Goal: Task Accomplishment & Management: Complete application form

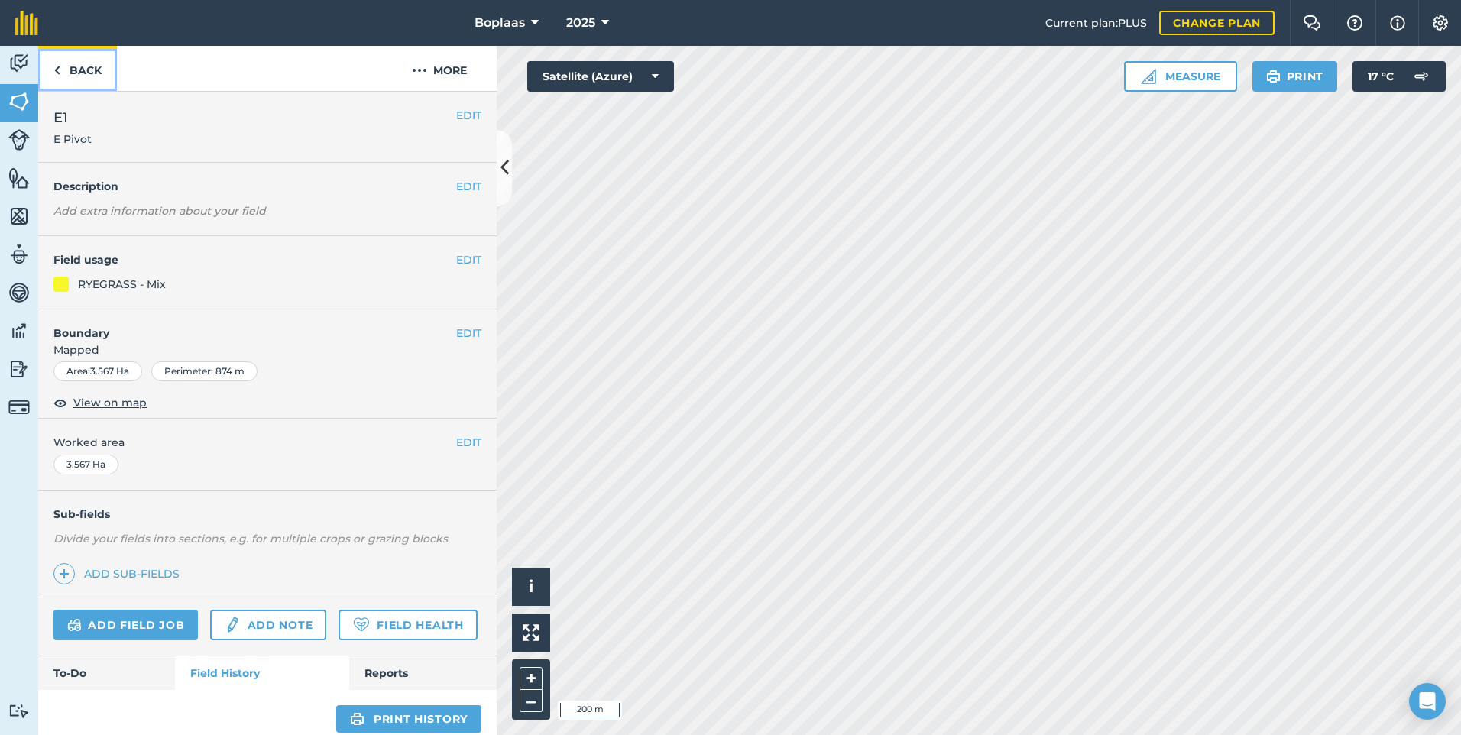
scroll to position [504, 0]
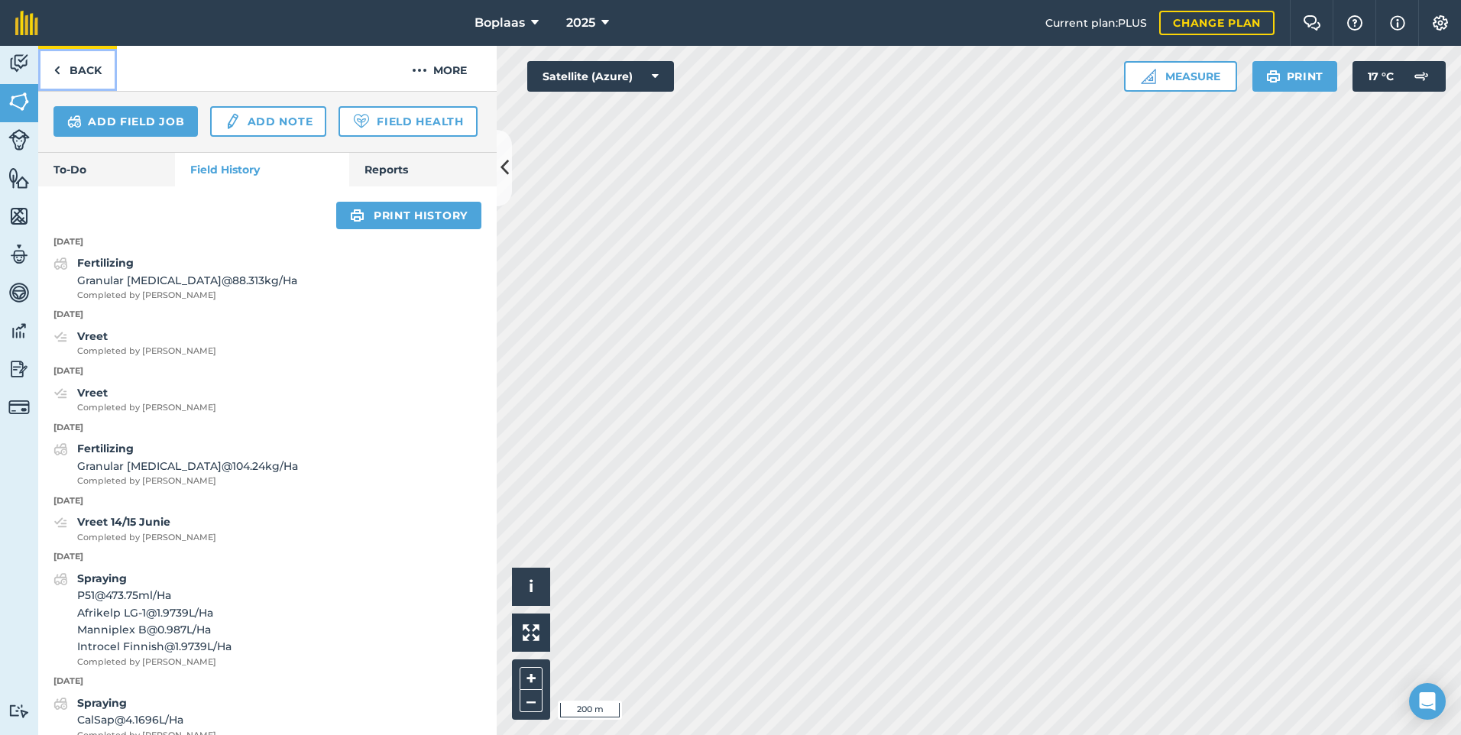
click at [85, 69] on link "Back" at bounding box center [77, 68] width 79 height 45
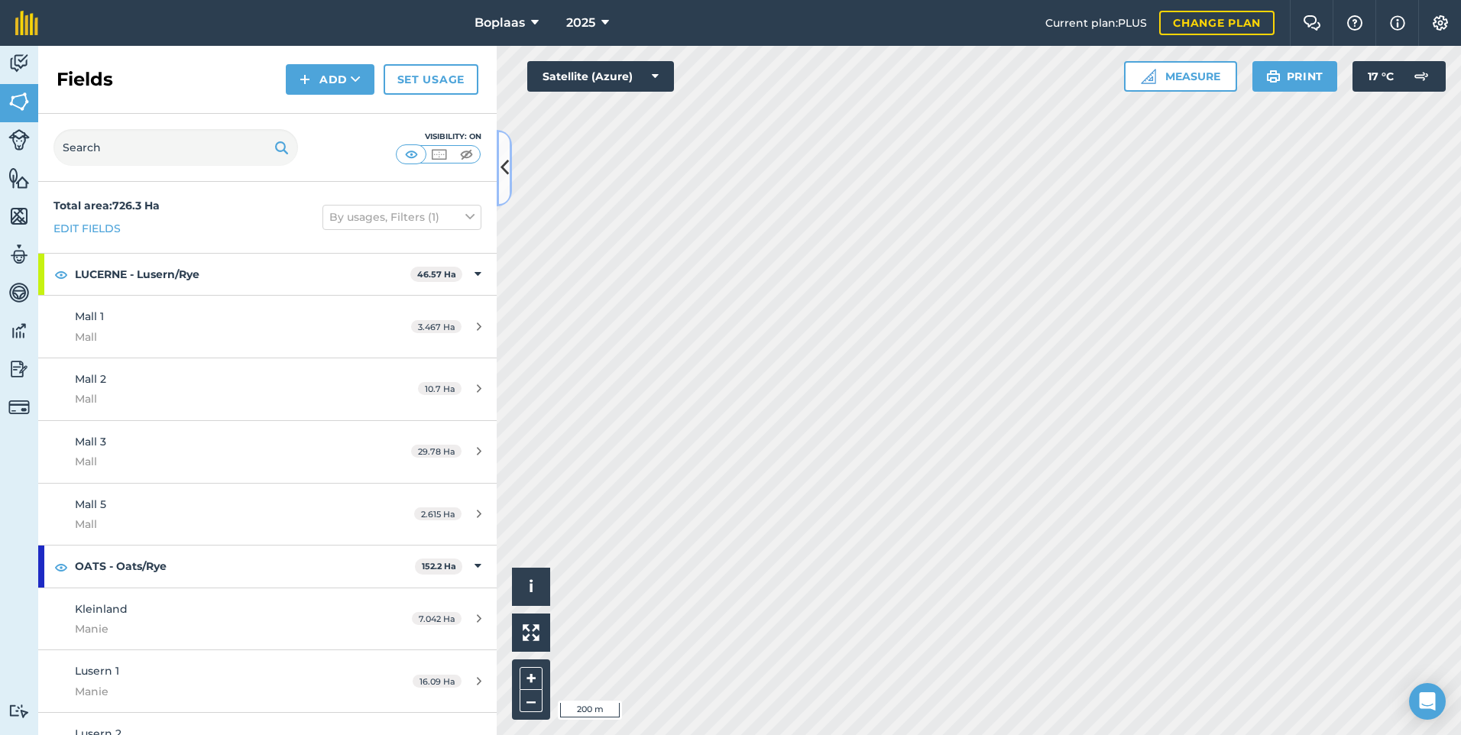
click at [503, 170] on icon at bounding box center [505, 167] width 8 height 27
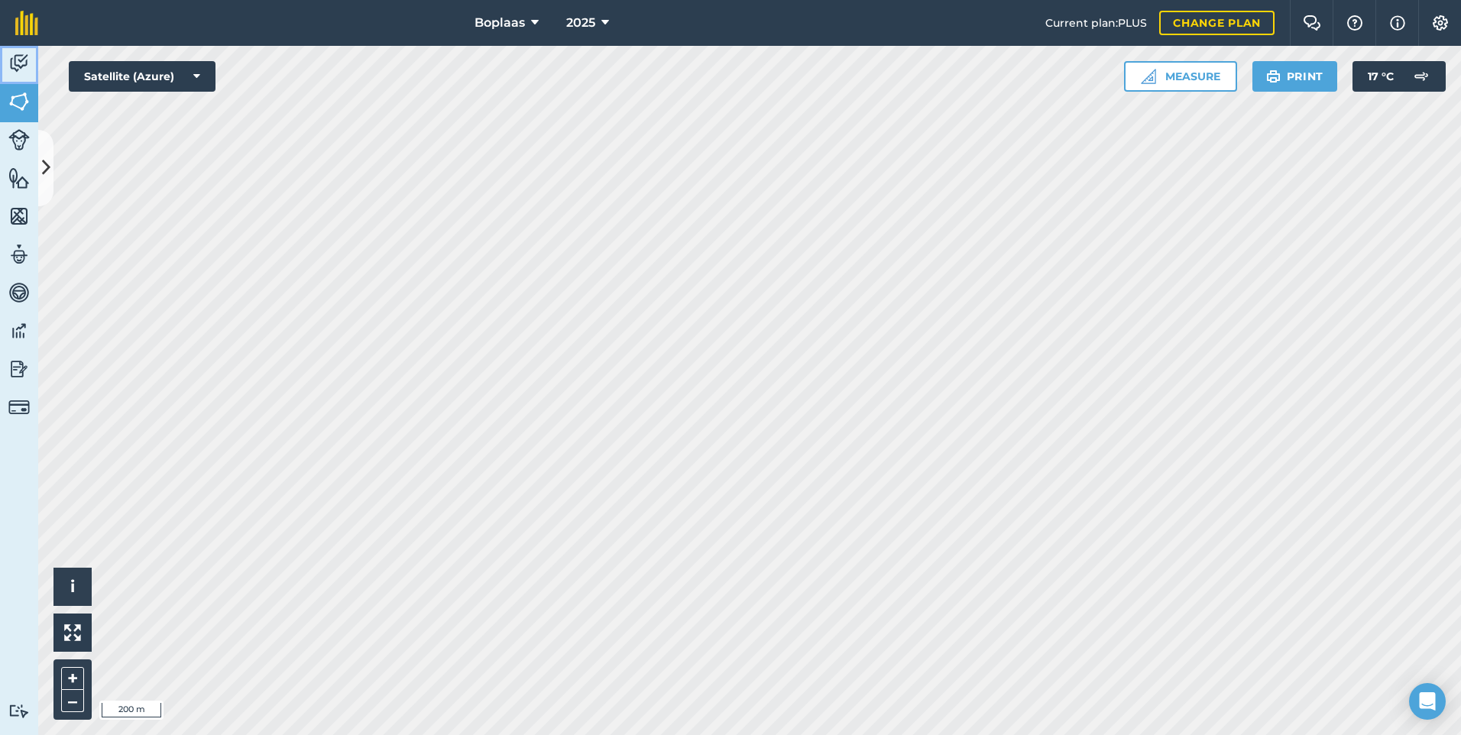
click at [11, 65] on img at bounding box center [18, 63] width 21 height 23
click at [47, 162] on icon at bounding box center [46, 167] width 8 height 27
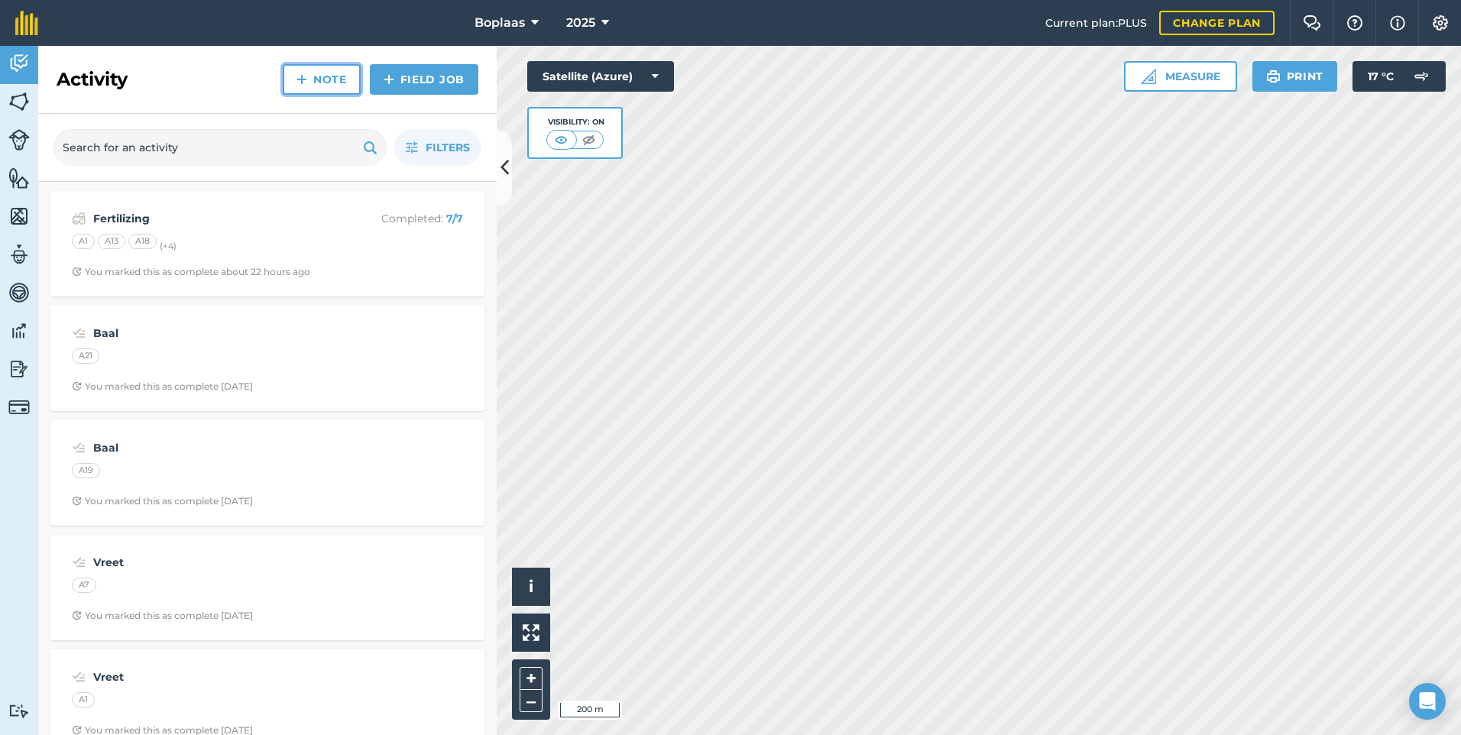
click at [325, 69] on link "Note" at bounding box center [322, 79] width 78 height 31
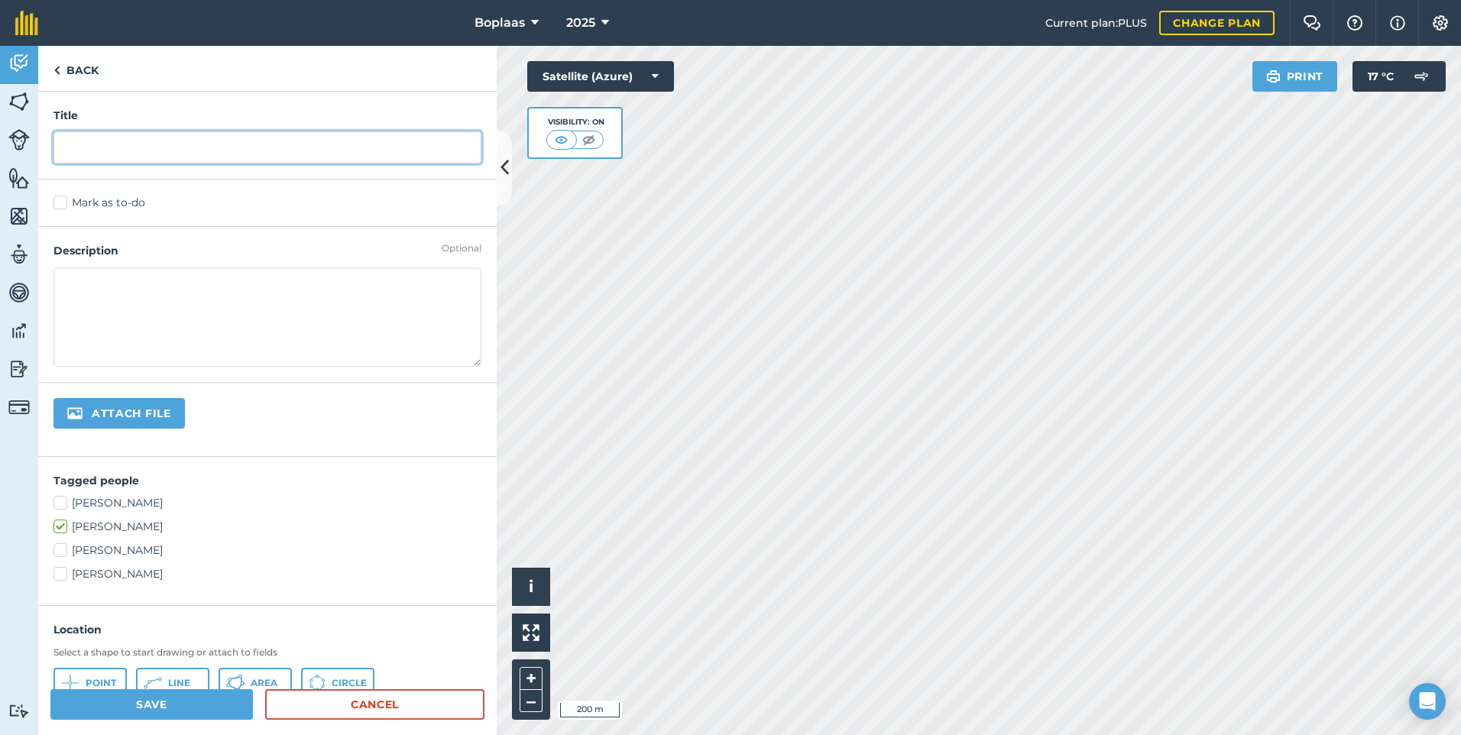
click at [158, 164] on input "text" at bounding box center [267, 147] width 428 height 32
type input "Kragvoer 24T"
click at [82, 201] on label "Mark as to-do" at bounding box center [267, 203] width 428 height 16
click at [63, 201] on input "Mark as to-do" at bounding box center [58, 200] width 10 height 10
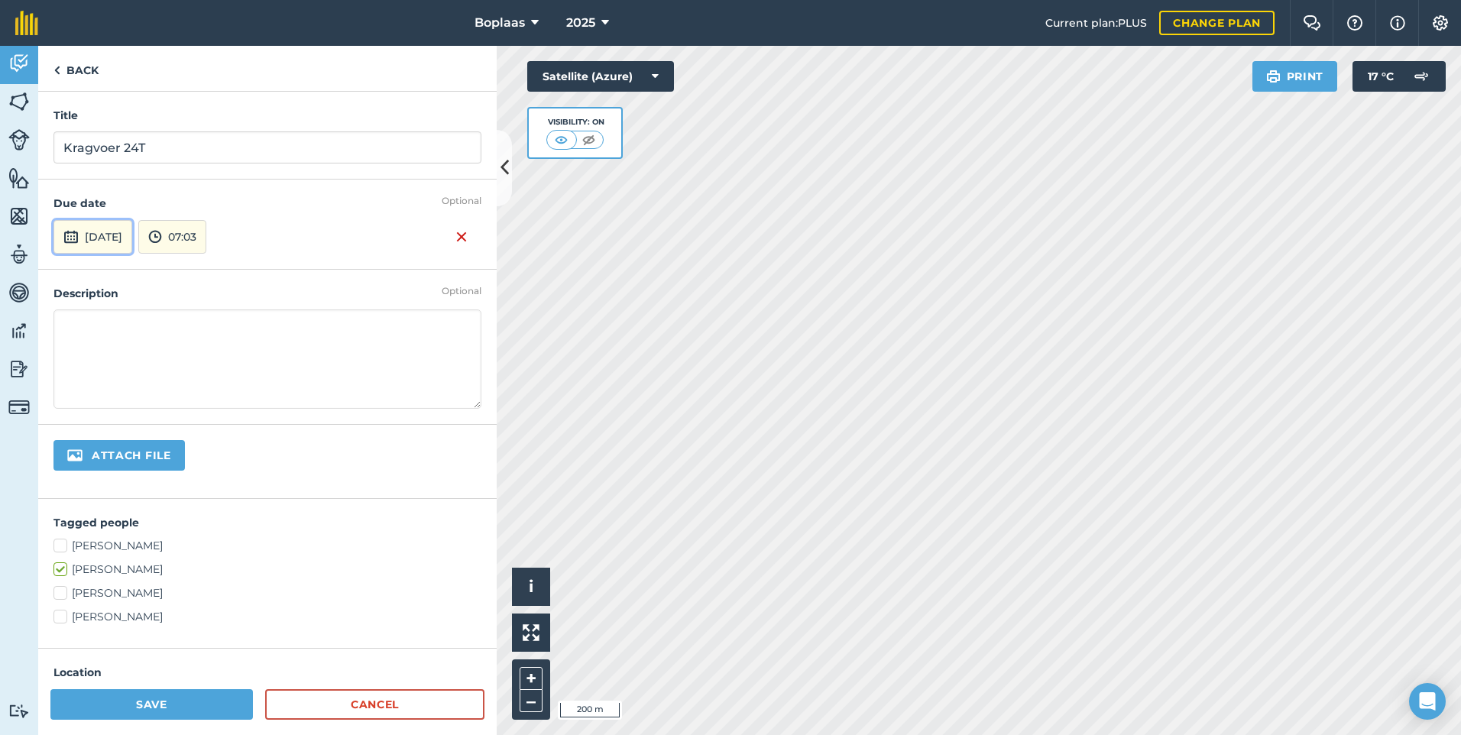
click at [129, 233] on button "[DATE]" at bounding box center [92, 237] width 79 height 34
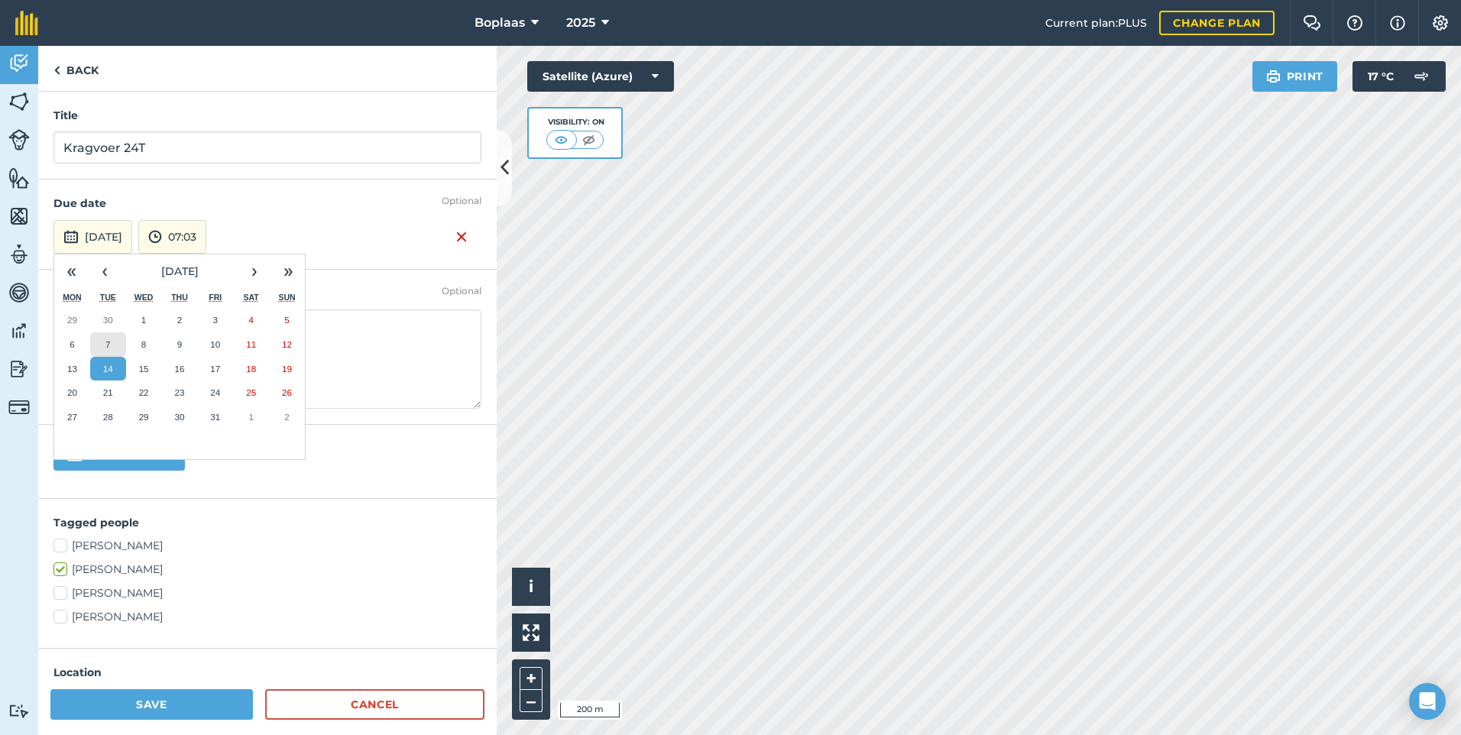
click at [115, 337] on button "7" at bounding box center [108, 344] width 36 height 24
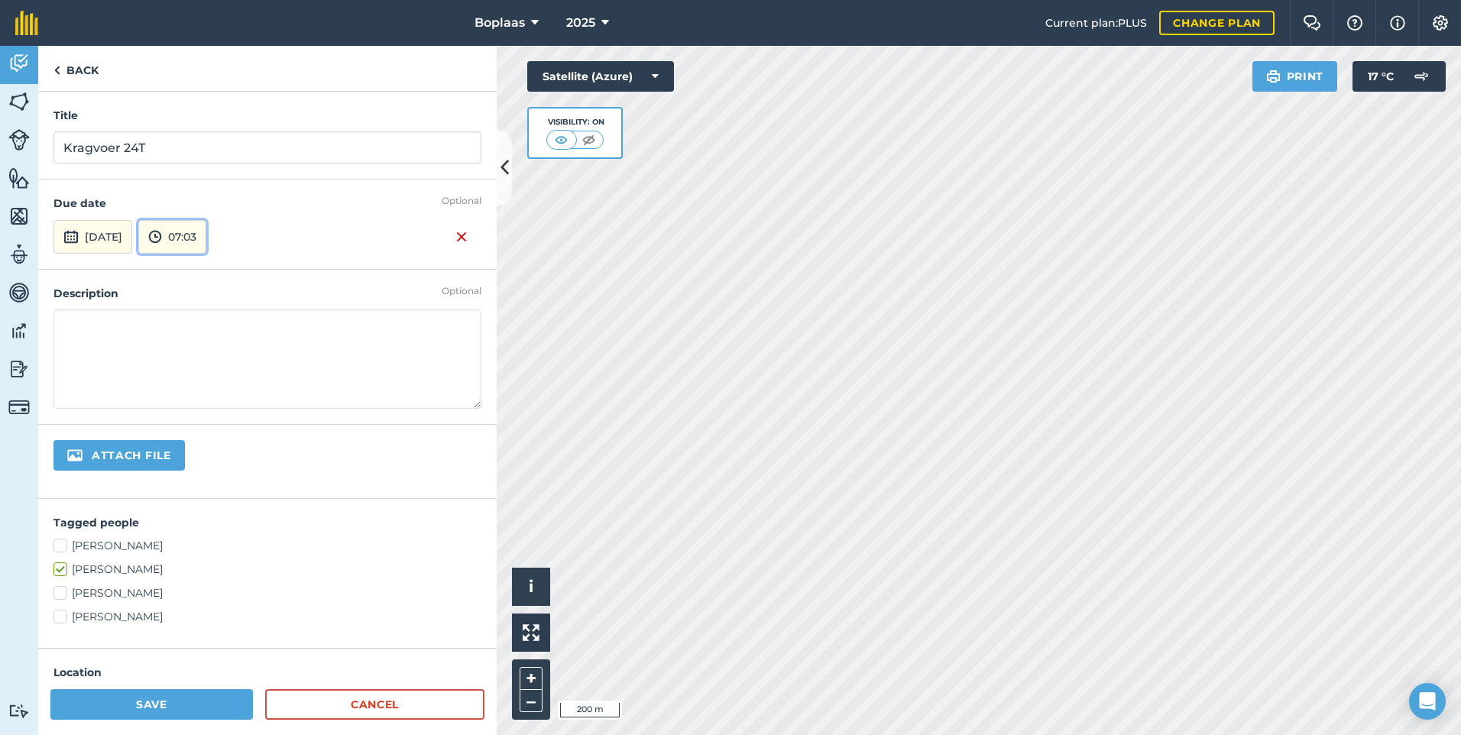
click at [206, 241] on button "07:03" at bounding box center [172, 237] width 68 height 34
click at [334, 214] on div "Optional Due date [DATE] 07:03 00:00 00:30 01:00 01:30 02:00 02:30 03:00 03:30 …" at bounding box center [267, 224] width 458 height 89
click at [298, 490] on div "Attach file" at bounding box center [267, 462] width 458 height 74
click at [325, 407] on textarea at bounding box center [267, 358] width 428 height 99
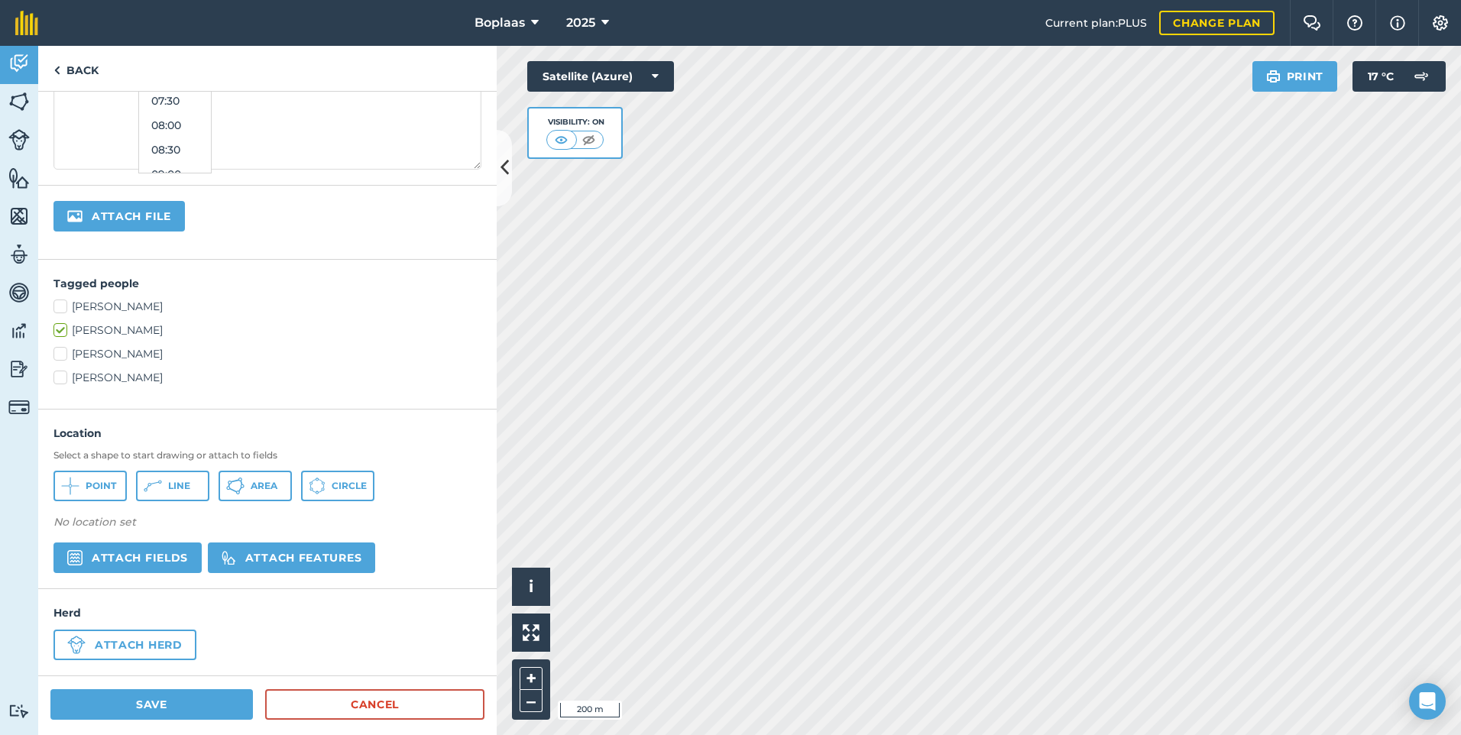
scroll to position [241, 0]
click at [332, 549] on button "Attach features" at bounding box center [291, 555] width 167 height 31
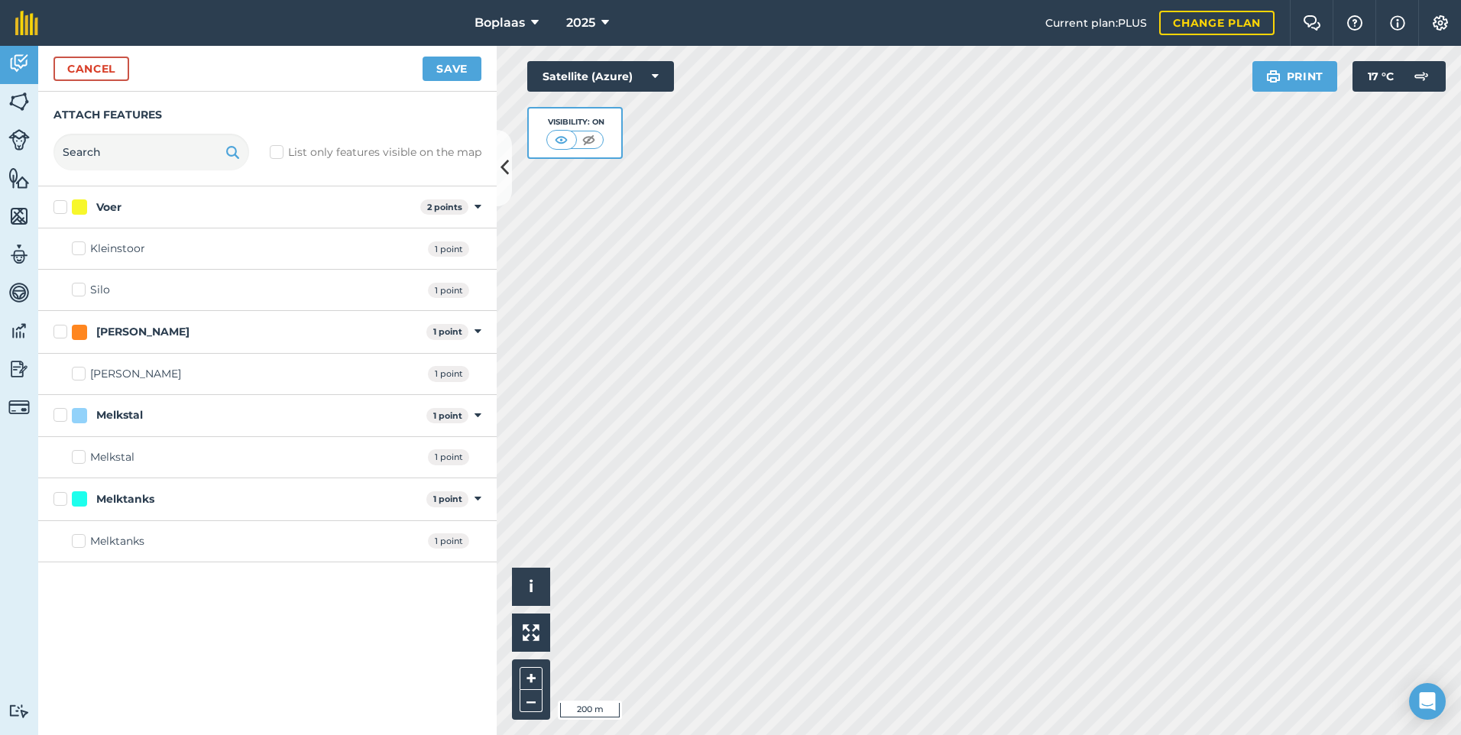
click at [62, 289] on div "Silo 1 point" at bounding box center [267, 290] width 458 height 41
click at [71, 289] on div "Silo 1 point" at bounding box center [267, 290] width 458 height 41
click at [79, 289] on label "Silo" at bounding box center [91, 290] width 38 height 16
click at [79, 289] on input "Silo" at bounding box center [77, 287] width 10 height 10
checkbox input "true"
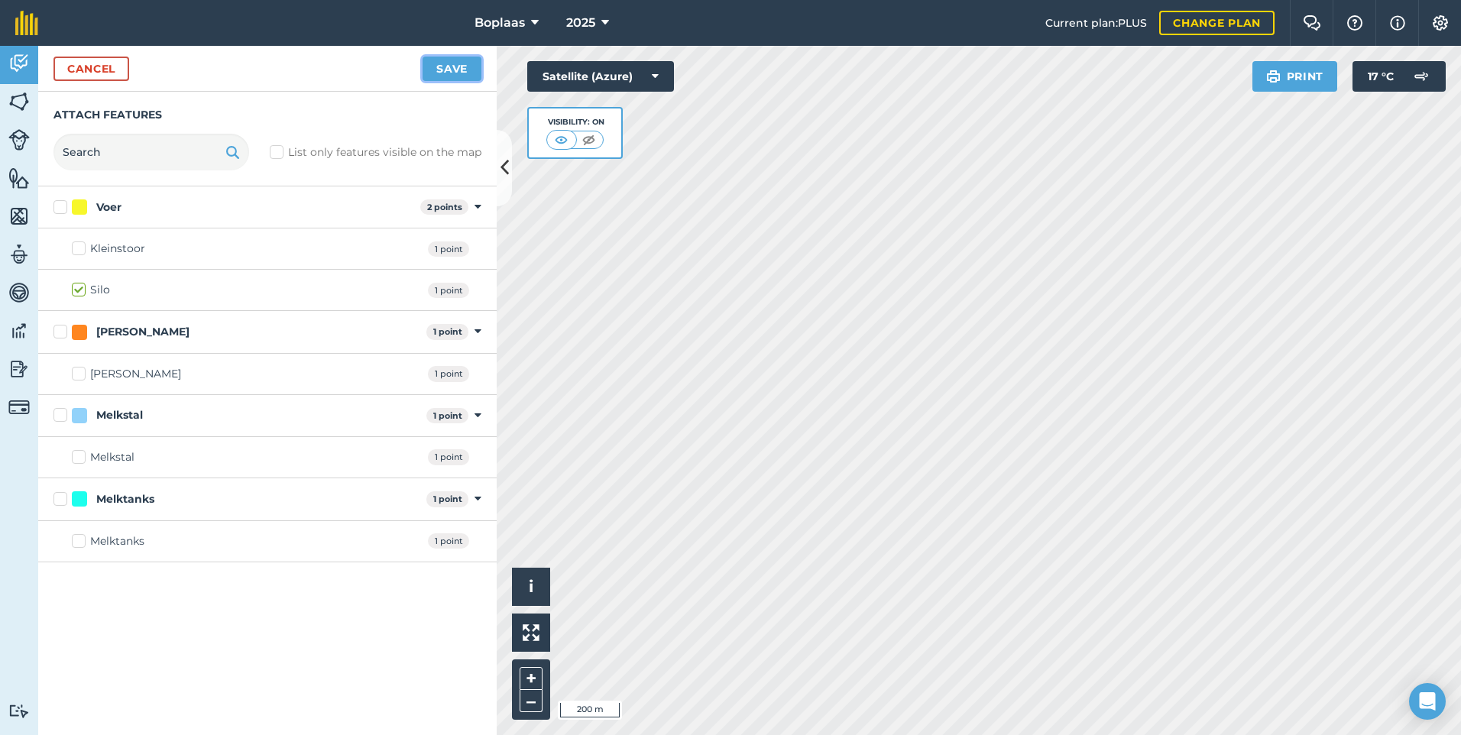
click at [462, 73] on button "Save" at bounding box center [452, 69] width 59 height 24
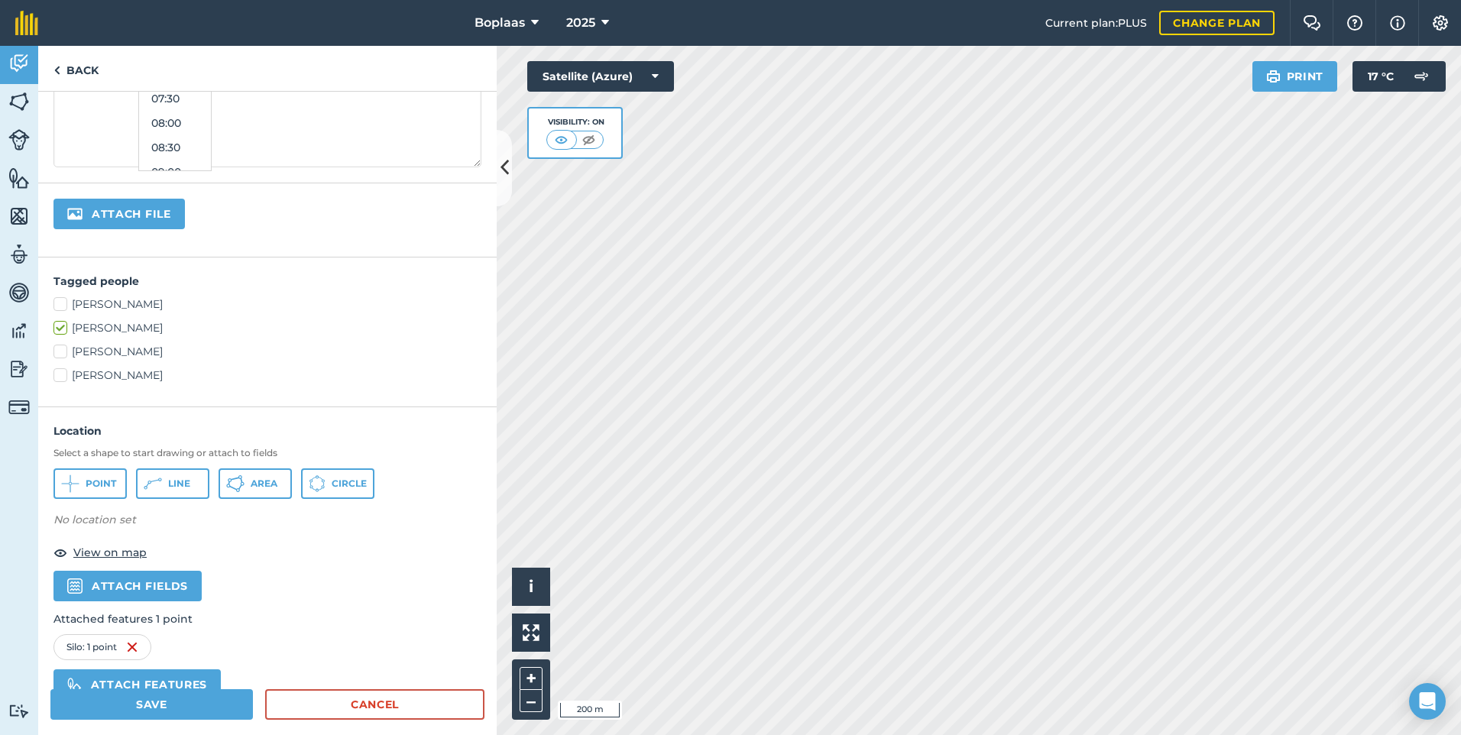
click at [305, 334] on label "[PERSON_NAME]" at bounding box center [267, 328] width 428 height 16
click at [63, 330] on input "[PERSON_NAME]" at bounding box center [58, 325] width 10 height 10
checkbox input "false"
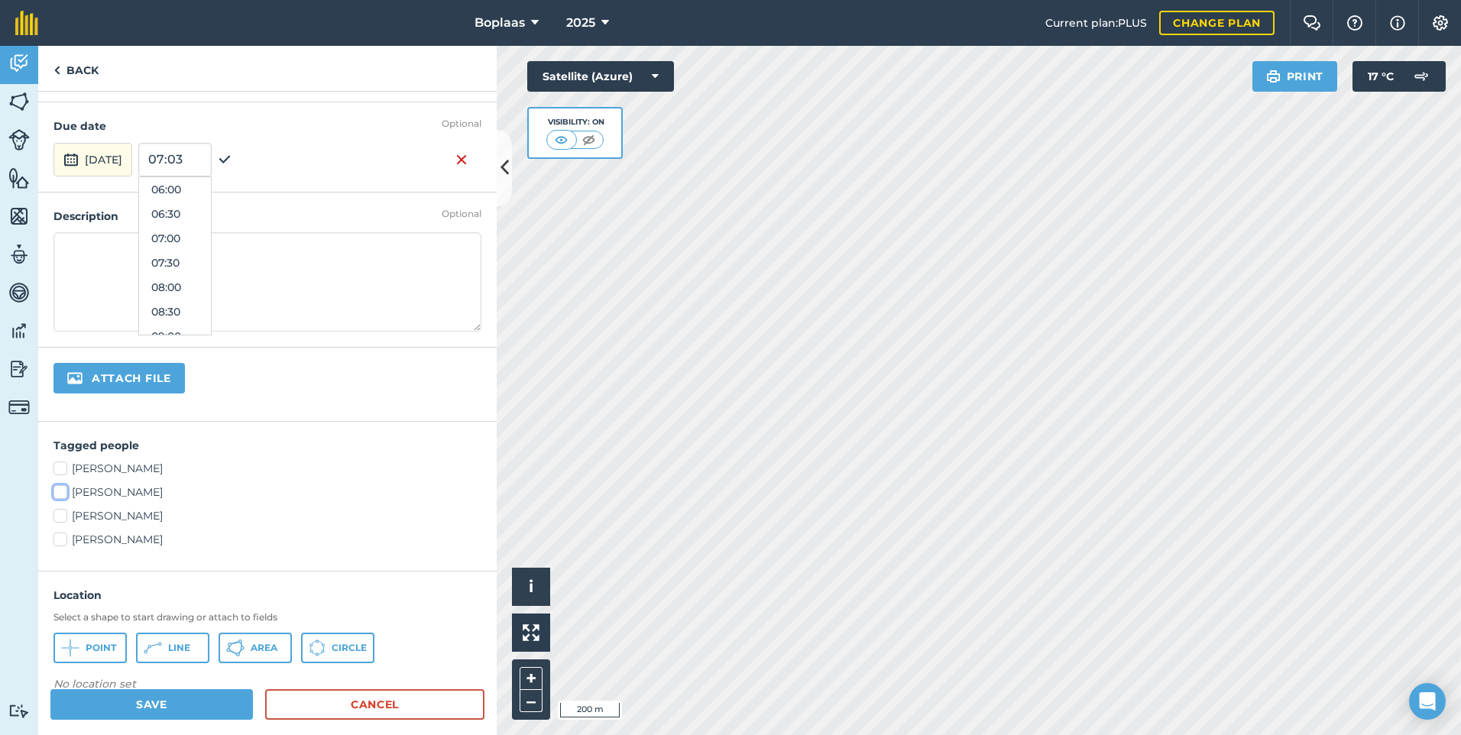
scroll to position [0, 0]
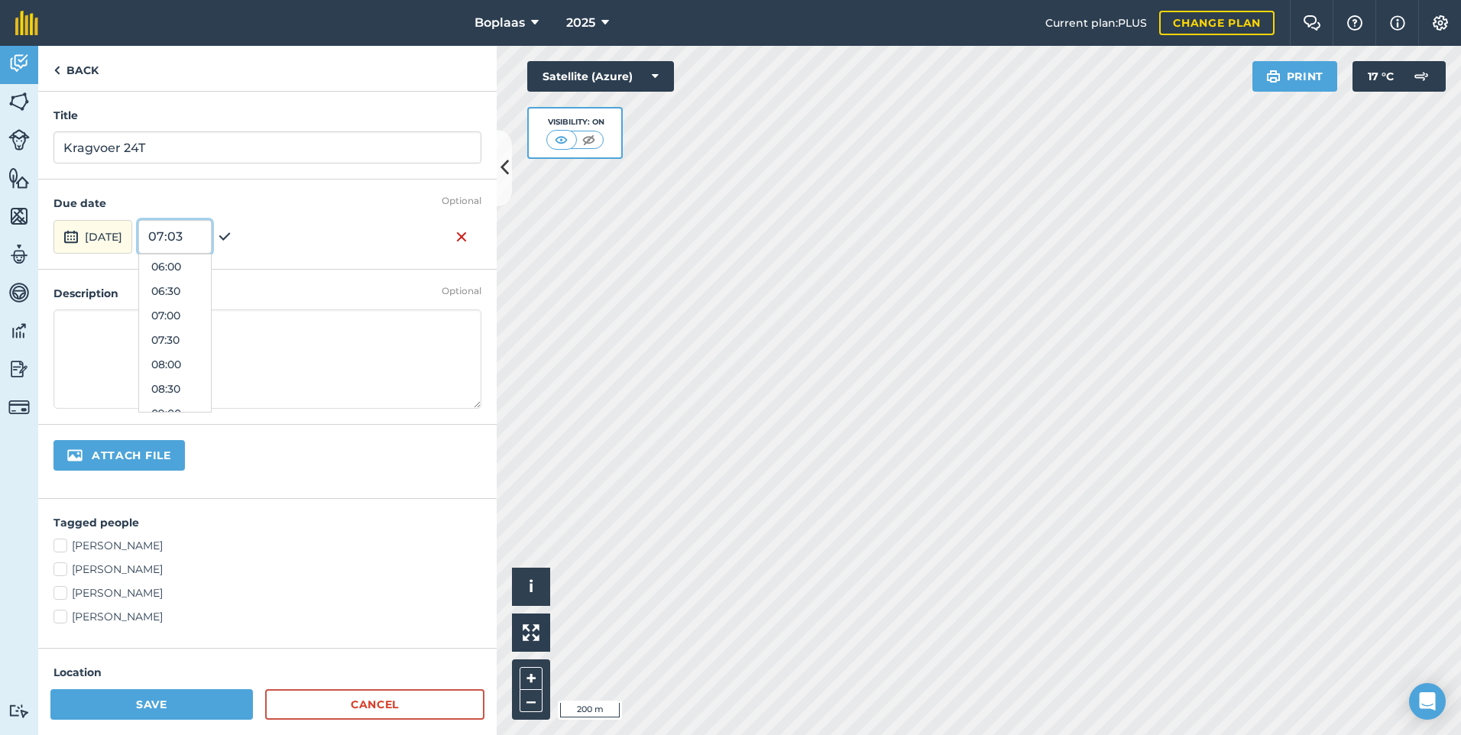
click at [212, 230] on input "07:03" at bounding box center [174, 237] width 73 height 34
click at [206, 701] on button "Save" at bounding box center [151, 704] width 202 height 31
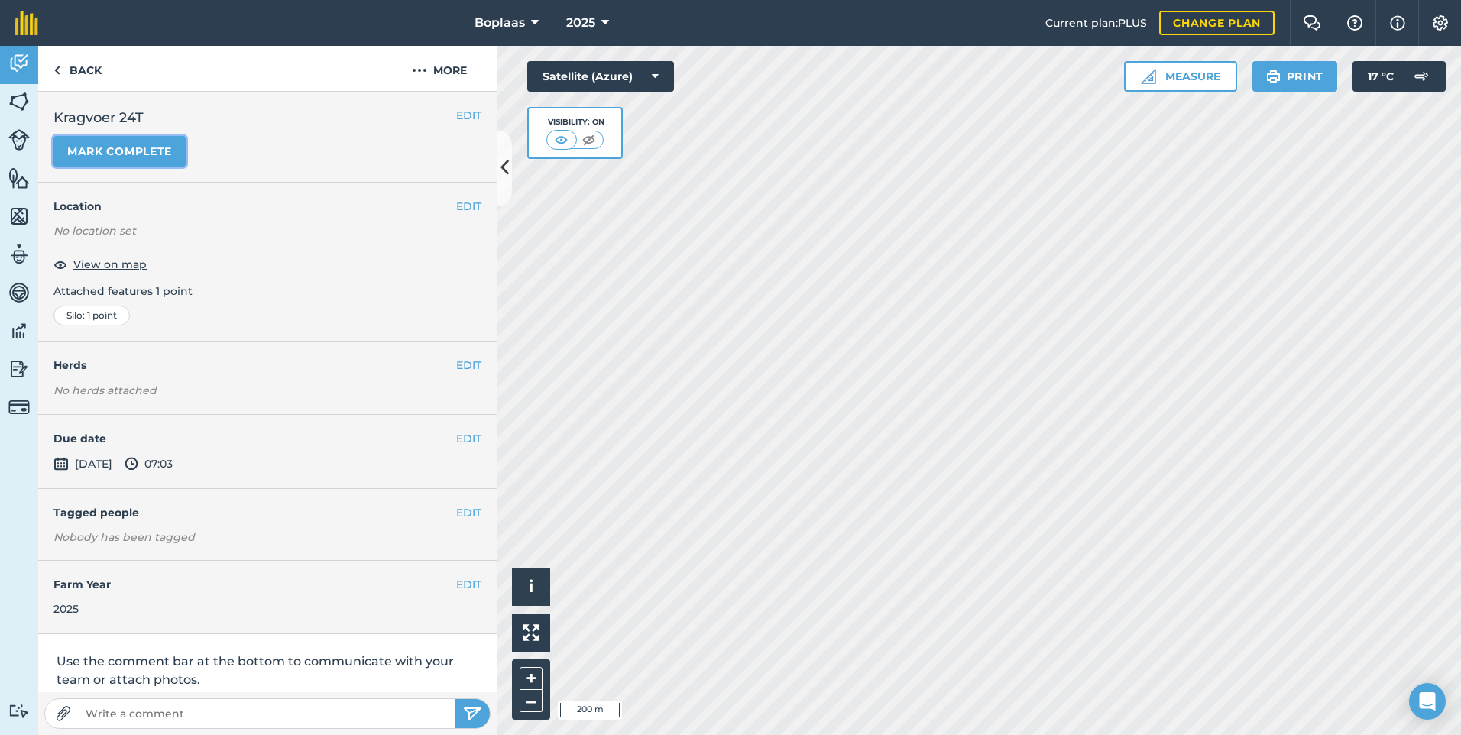
click at [176, 163] on button "Mark complete" at bounding box center [119, 151] width 132 height 31
click at [458, 439] on button "EDIT" at bounding box center [468, 438] width 25 height 17
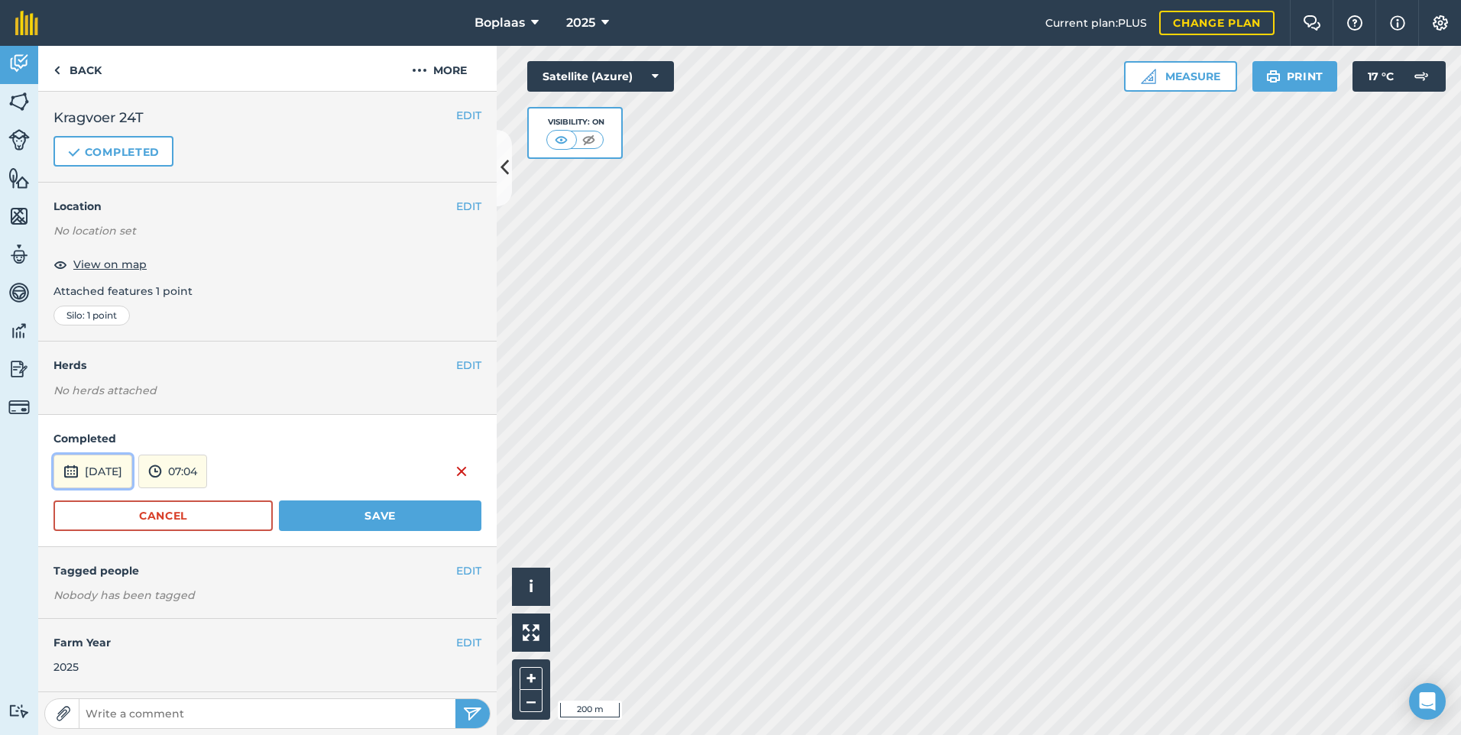
click at [96, 481] on button "[DATE]" at bounding box center [92, 472] width 79 height 34
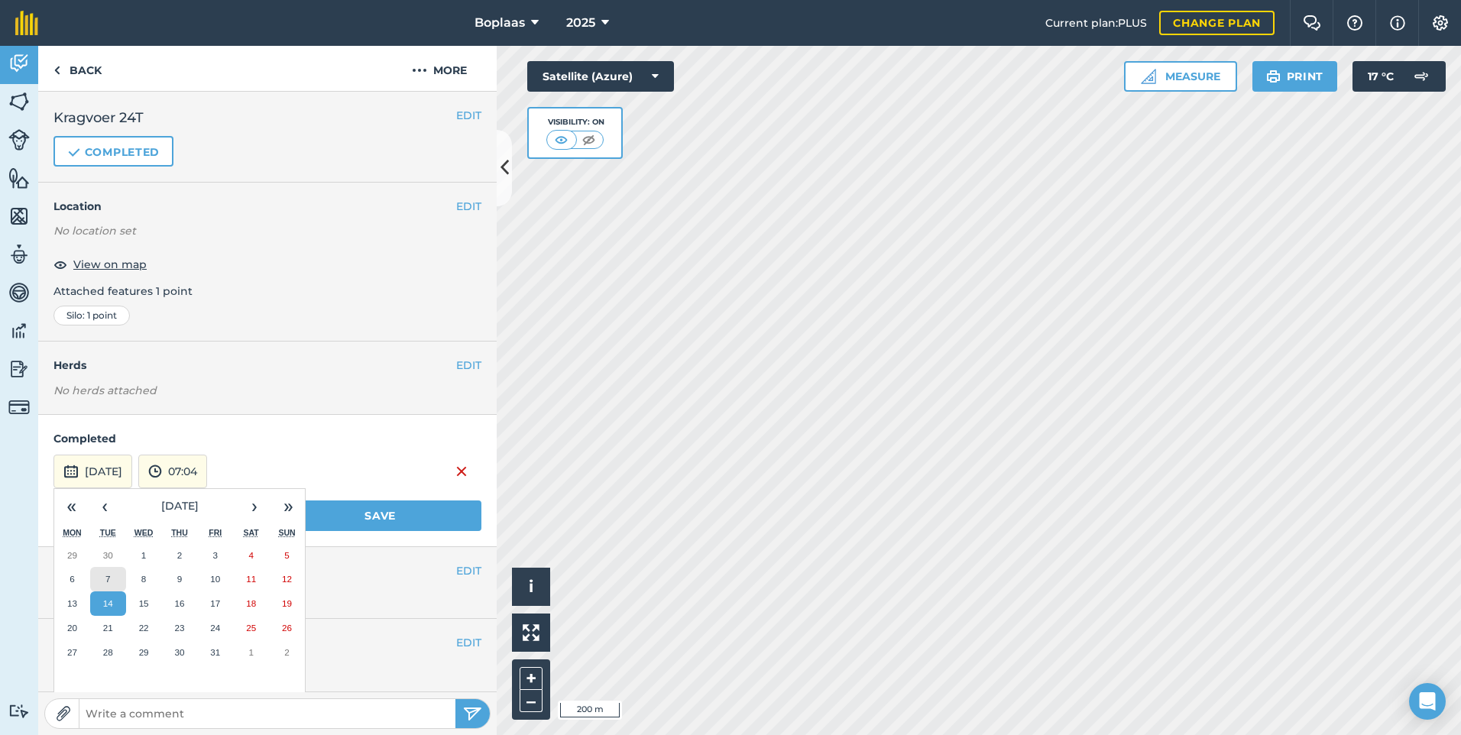
click at [110, 579] on abbr "7" at bounding box center [107, 579] width 5 height 10
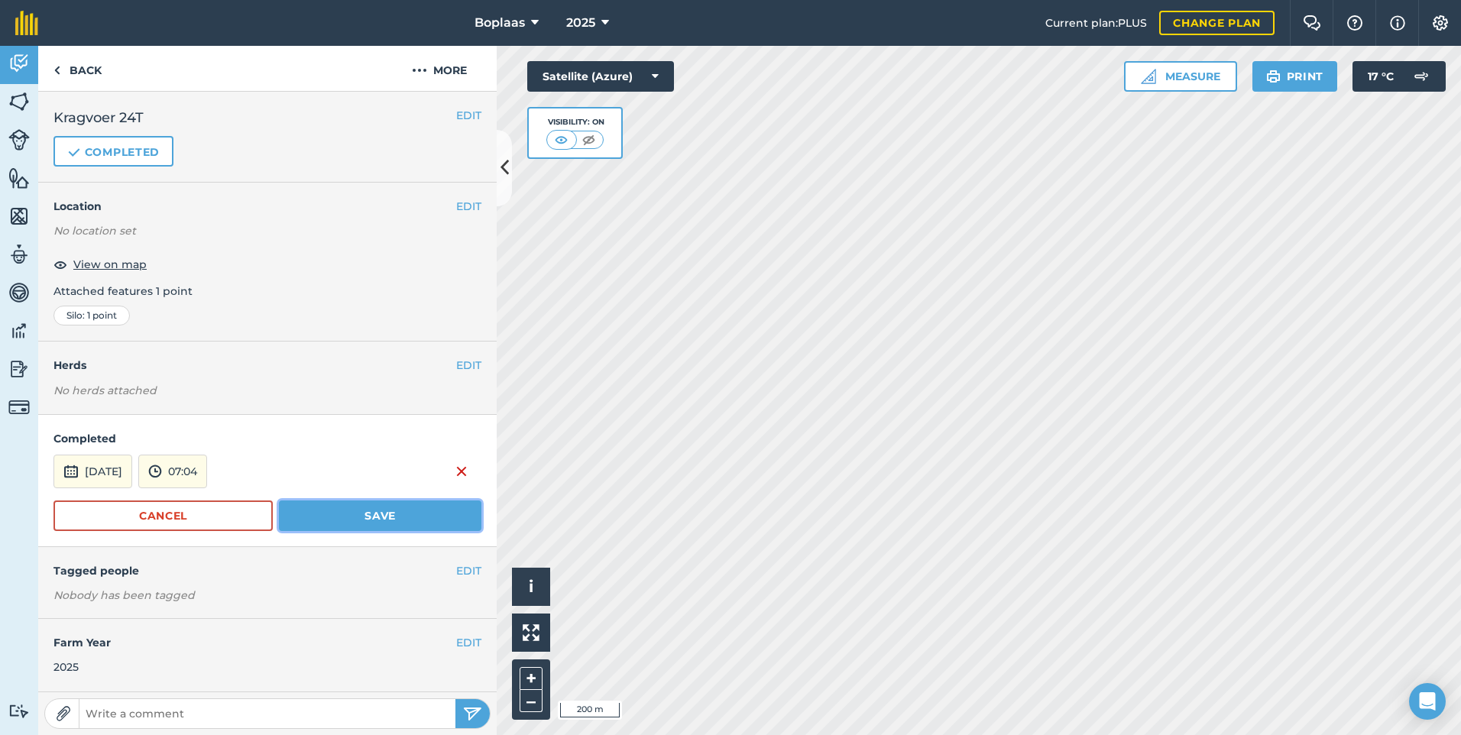
click at [350, 520] on button "Save" at bounding box center [380, 516] width 202 height 31
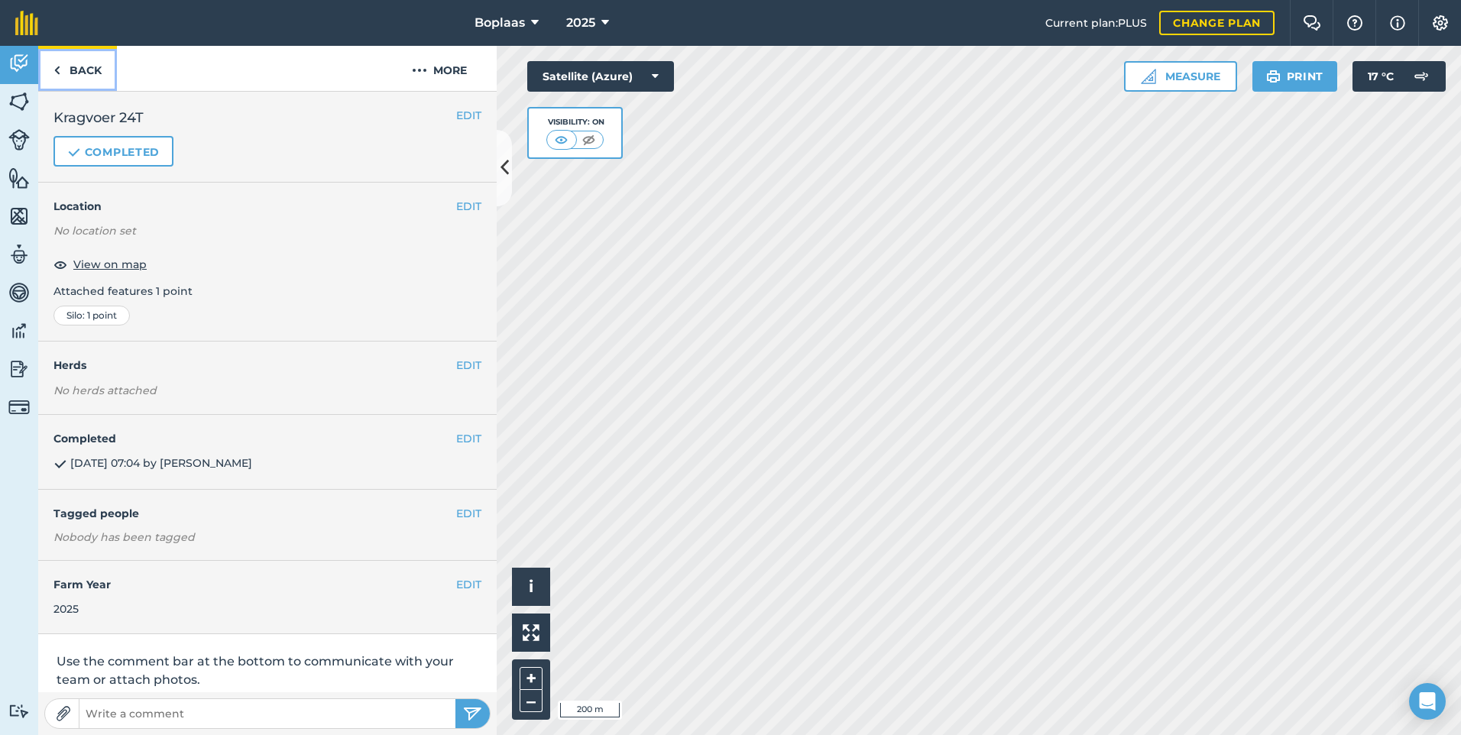
click at [76, 71] on link "Back" at bounding box center [77, 68] width 79 height 45
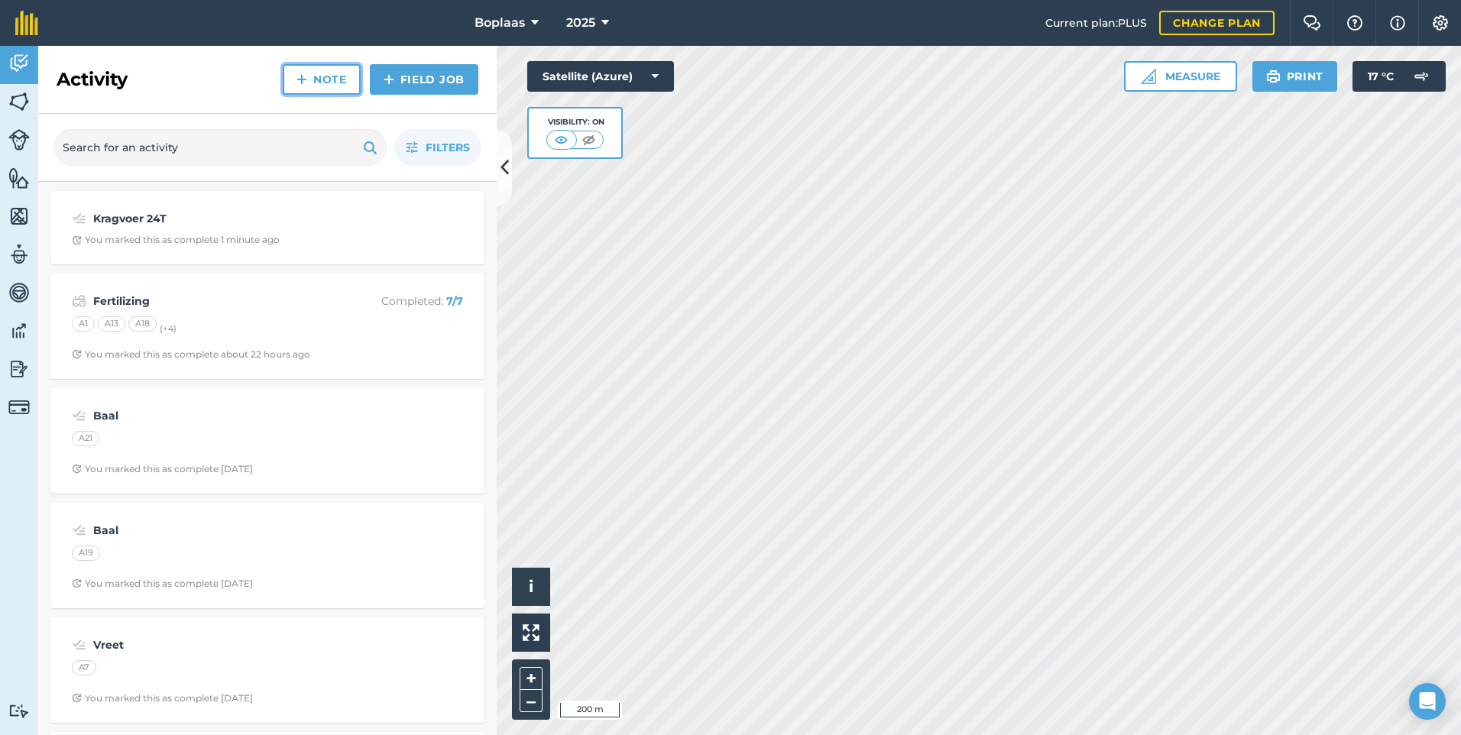
click at [312, 77] on link "Note" at bounding box center [322, 79] width 78 height 31
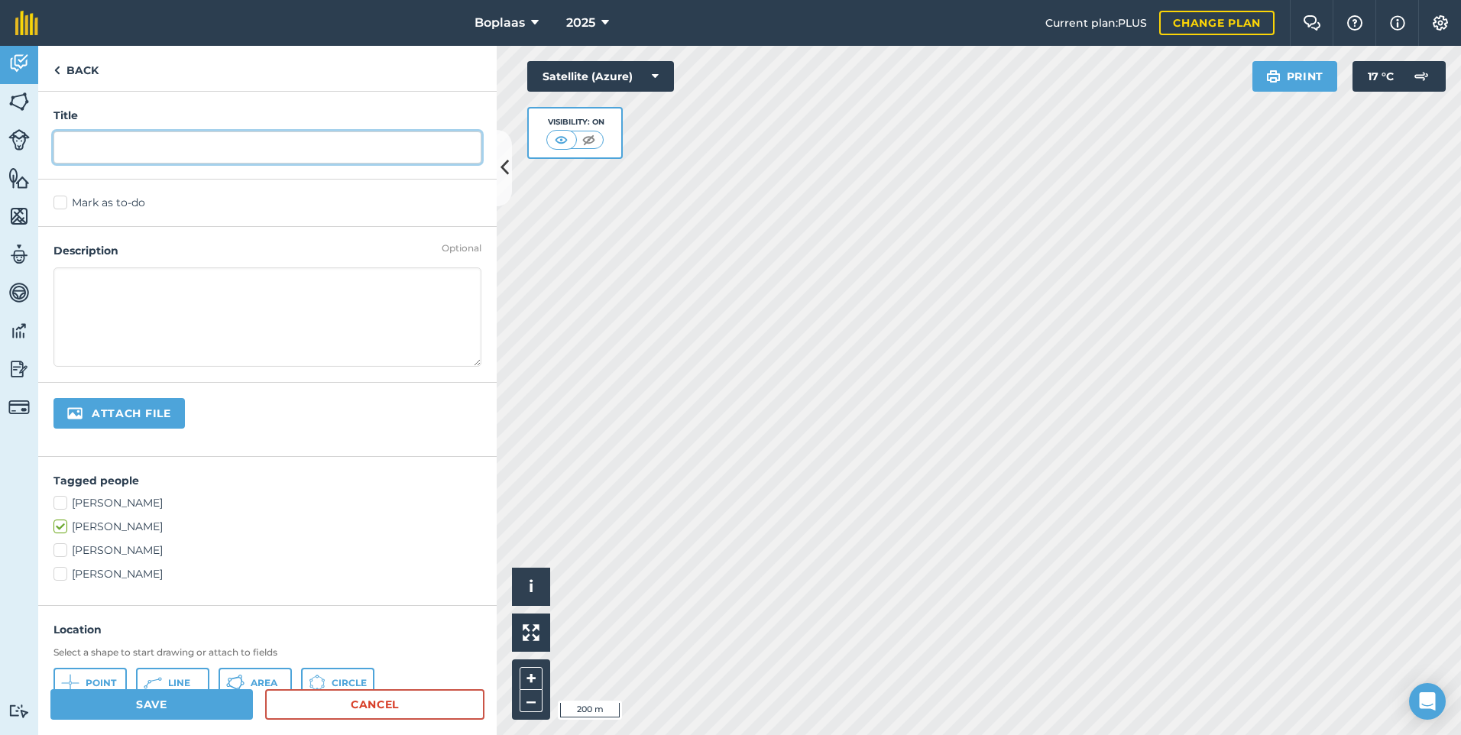
click at [189, 158] on input "text" at bounding box center [267, 147] width 428 height 32
type input "Kragvoer 18T"
click at [58, 207] on label "Mark as to-do" at bounding box center [267, 203] width 428 height 16
click at [58, 205] on input "Mark as to-do" at bounding box center [58, 200] width 10 height 10
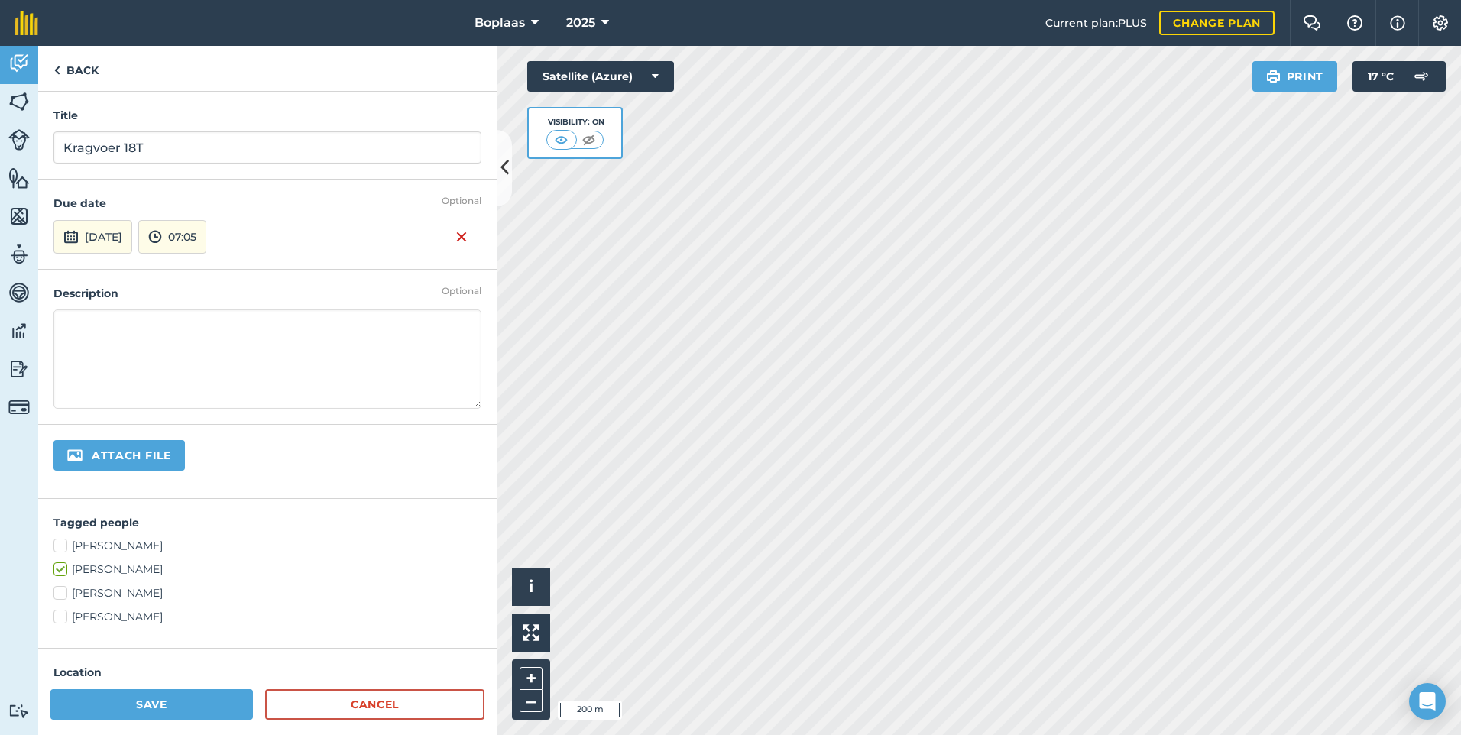
click at [116, 191] on div "Optional Due date [DATE] 07:05" at bounding box center [267, 224] width 458 height 89
click at [111, 243] on button "[DATE]" at bounding box center [92, 237] width 79 height 34
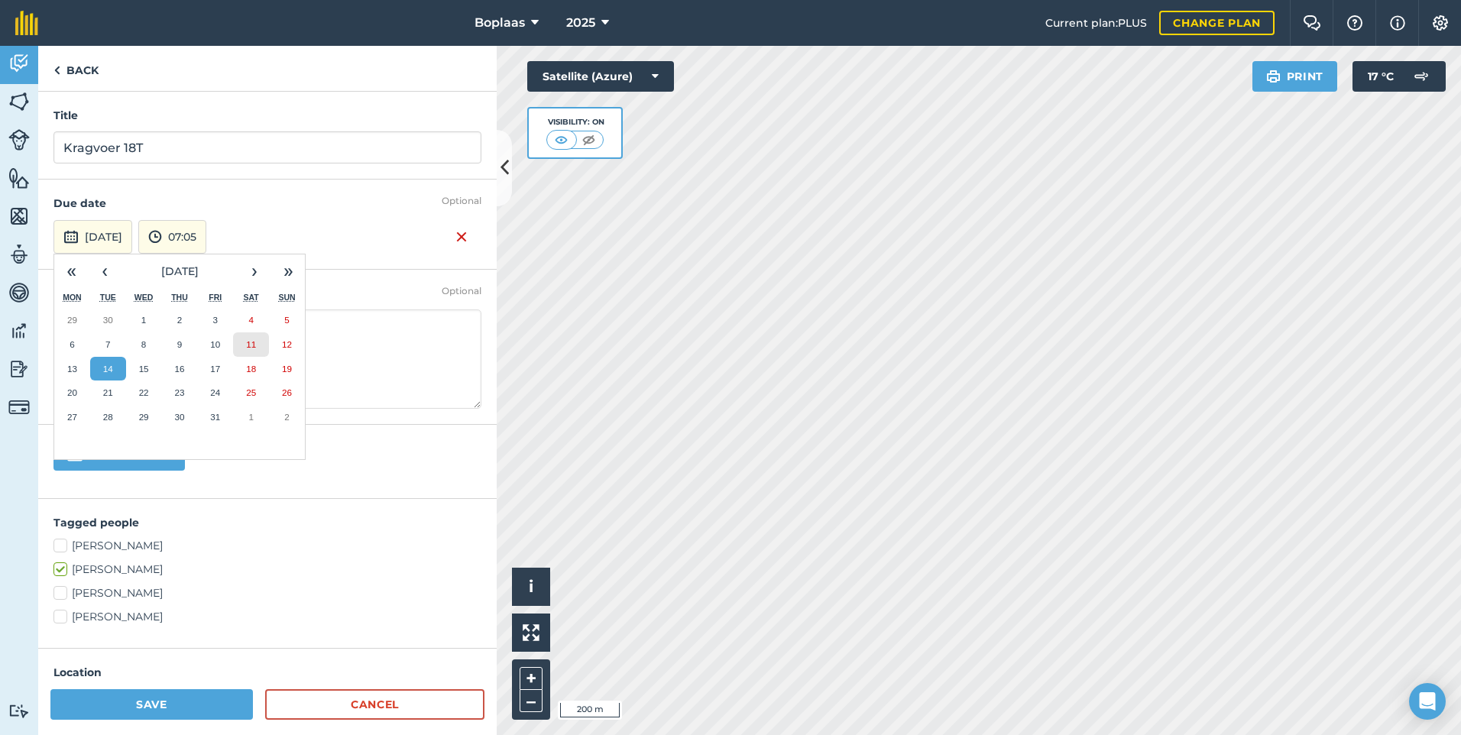
click at [249, 340] on abbr "11" at bounding box center [251, 344] width 10 height 10
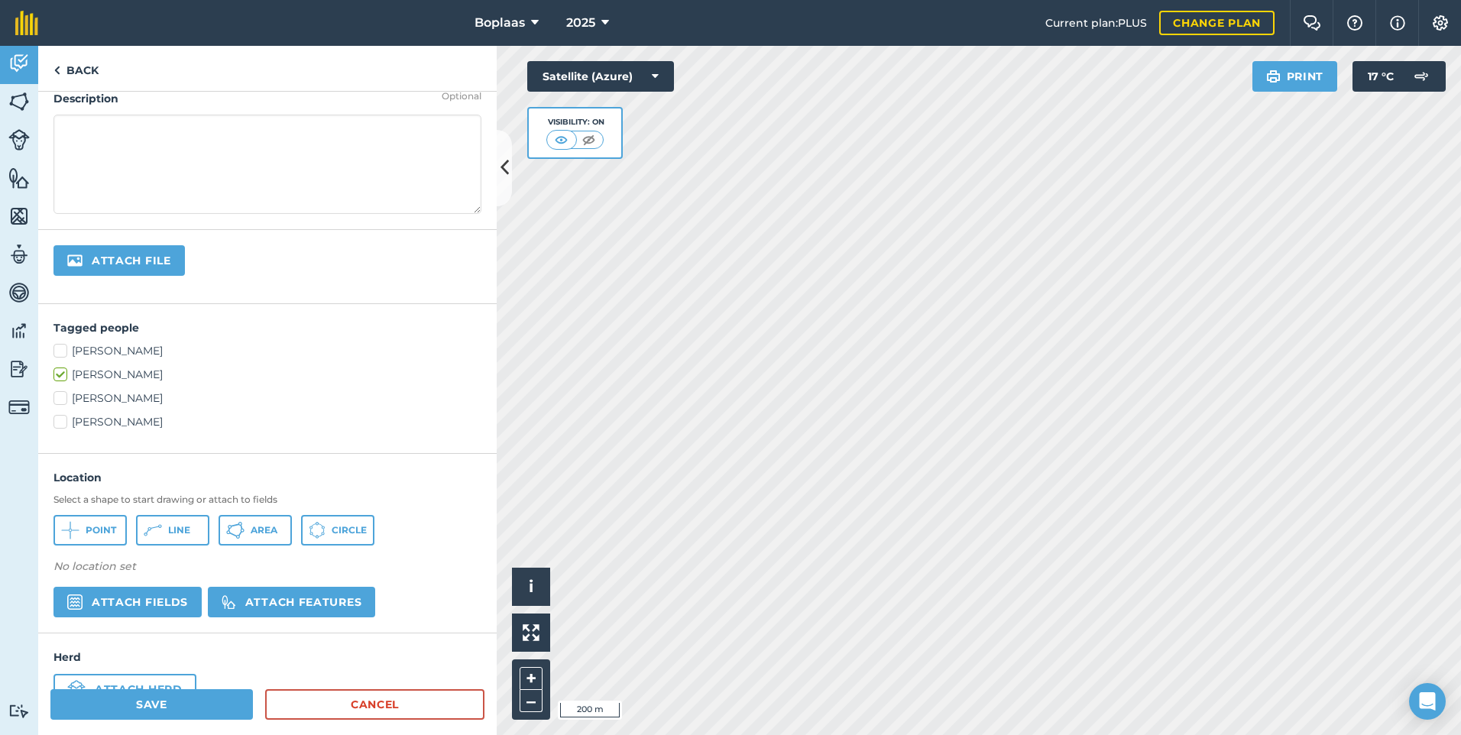
scroll to position [229, 0]
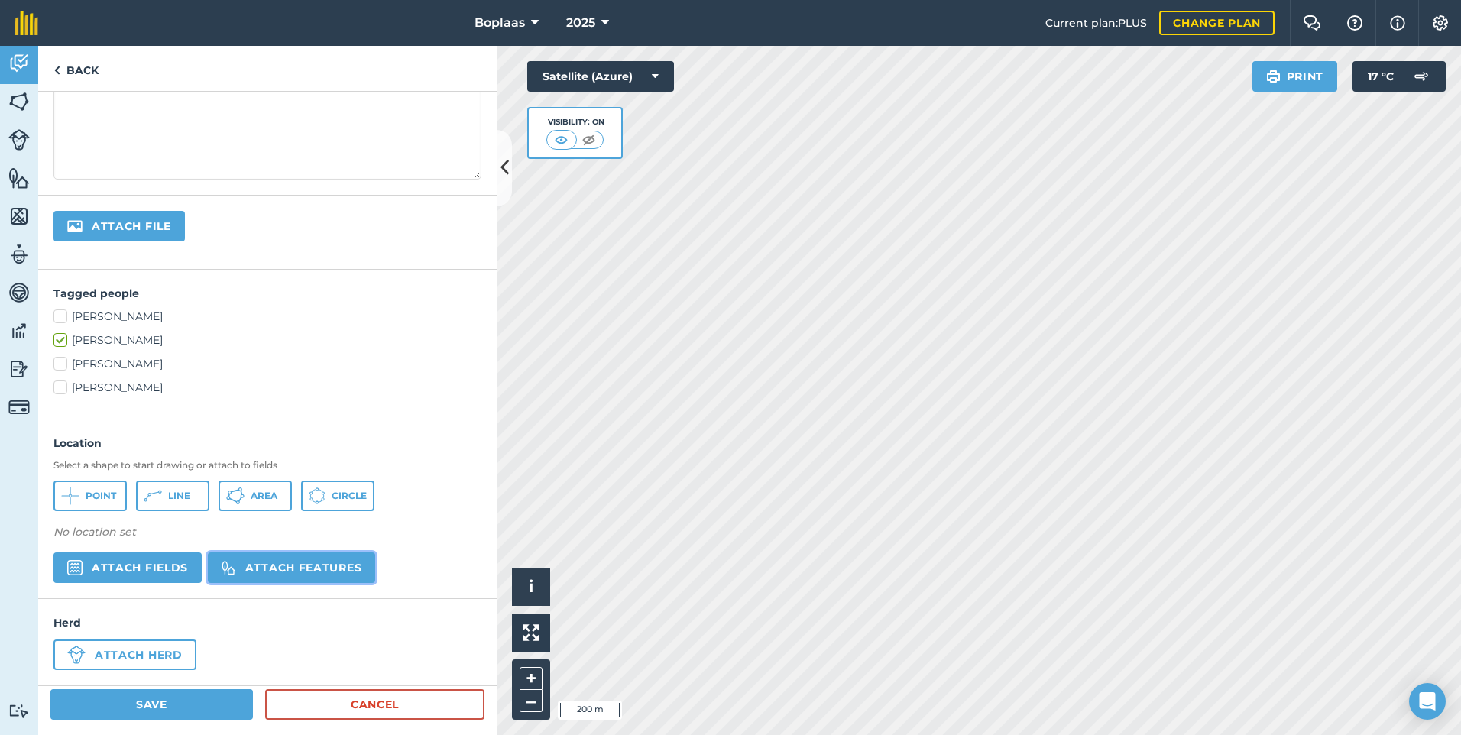
click at [280, 566] on button "Attach features" at bounding box center [291, 567] width 167 height 31
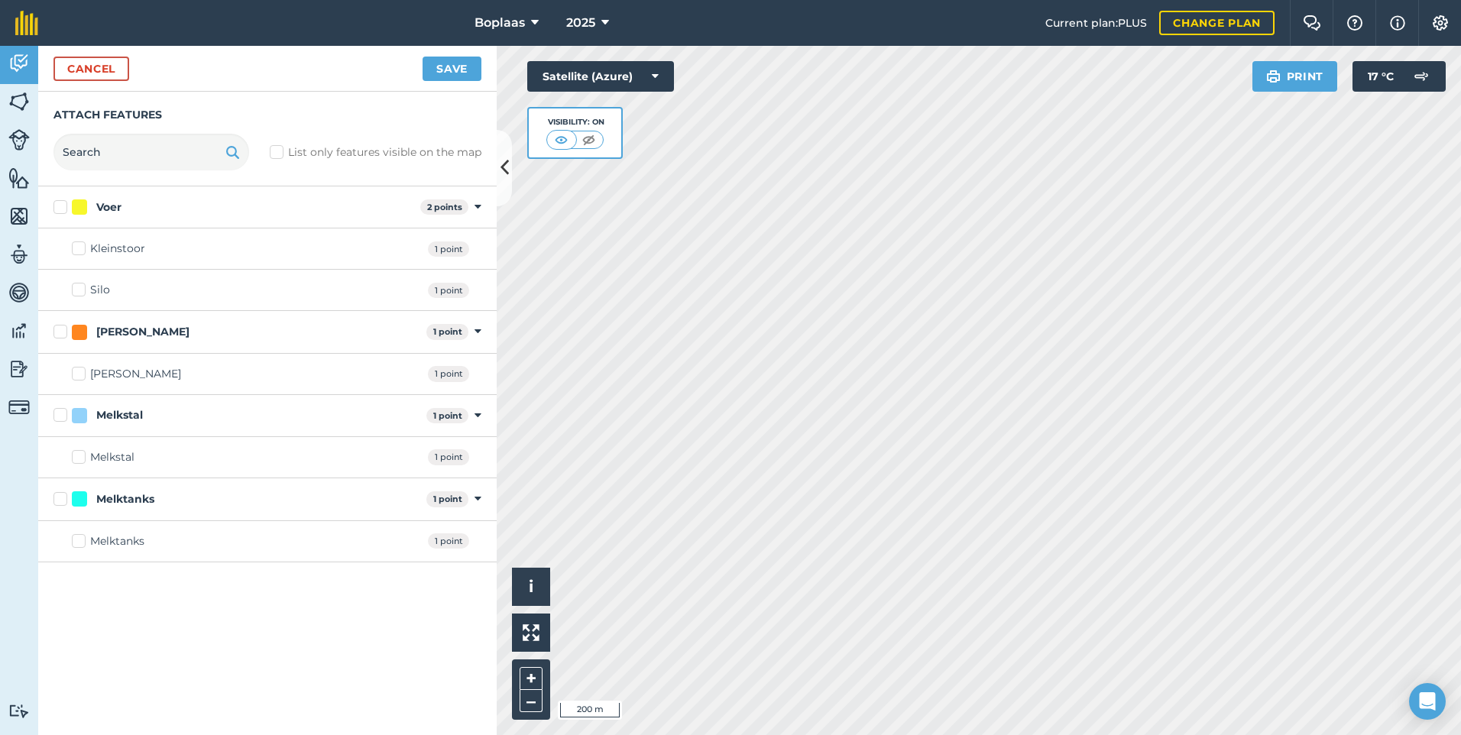
click at [76, 290] on label "Silo" at bounding box center [91, 290] width 38 height 16
click at [76, 290] on input "Silo" at bounding box center [77, 287] width 10 height 10
checkbox input "true"
drag, startPoint x: 442, startPoint y: 67, endPoint x: 470, endPoint y: 215, distance: 150.0
click at [442, 69] on button "Save" at bounding box center [452, 69] width 59 height 24
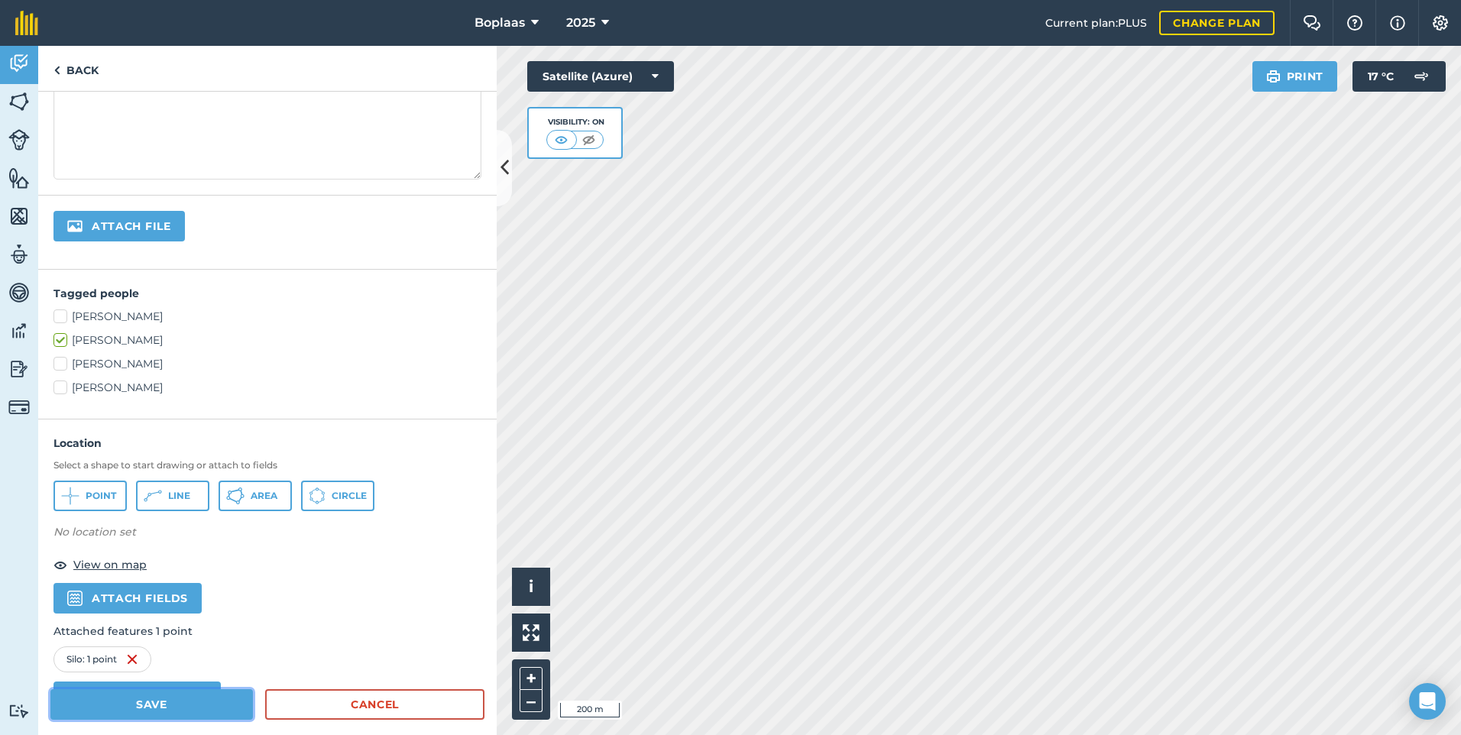
click at [181, 708] on button "Save" at bounding box center [151, 704] width 202 height 31
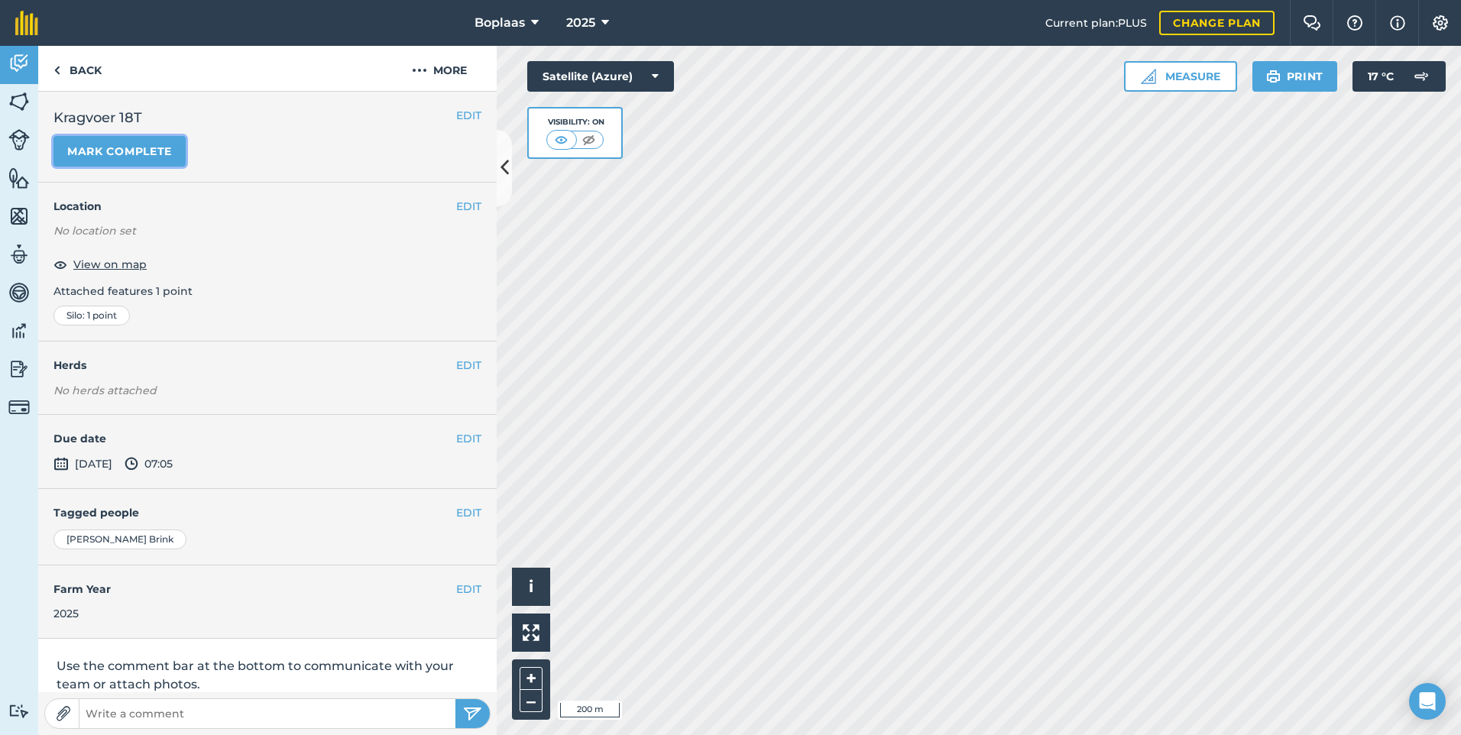
click at [164, 147] on button "Mark complete" at bounding box center [119, 151] width 132 height 31
click at [456, 439] on button "EDIT" at bounding box center [468, 438] width 25 height 17
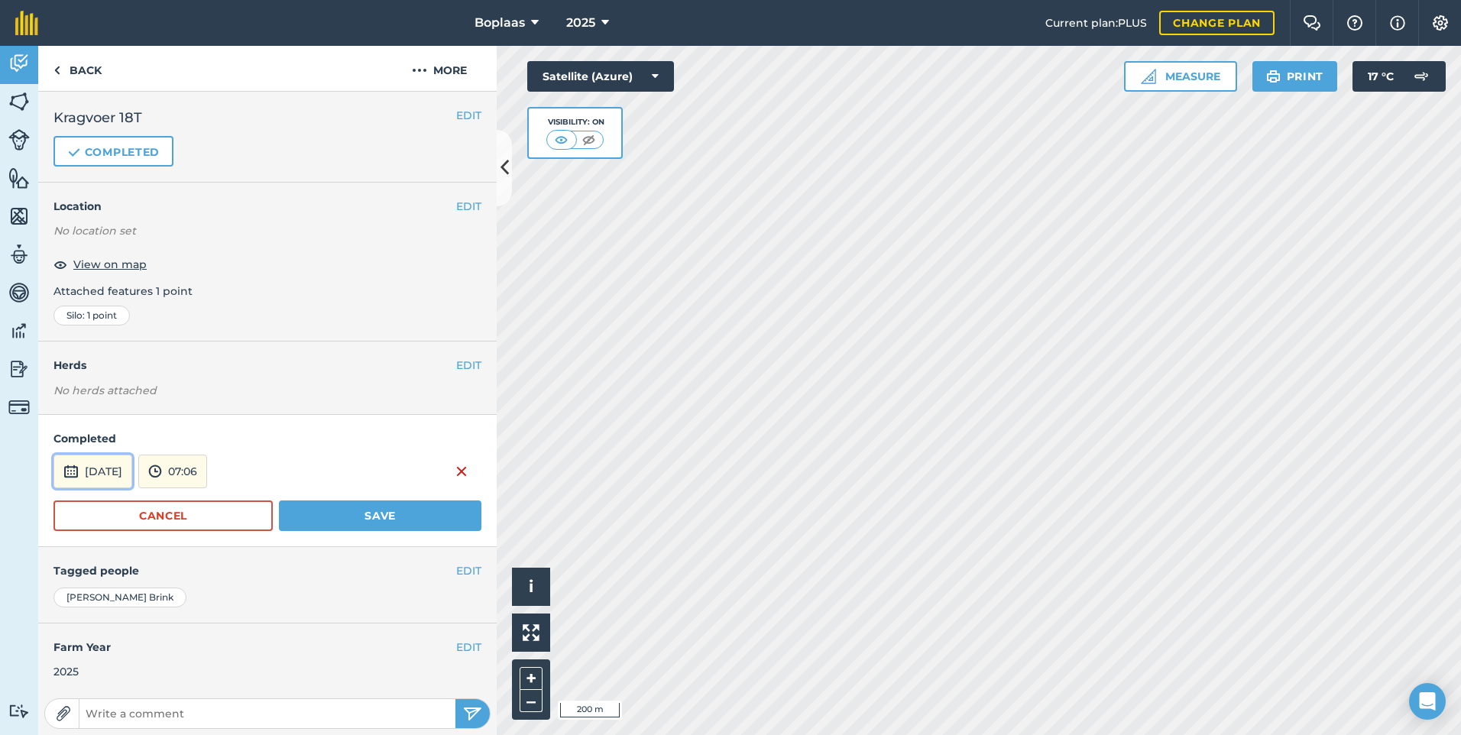
click at [132, 473] on button "[DATE]" at bounding box center [92, 472] width 79 height 34
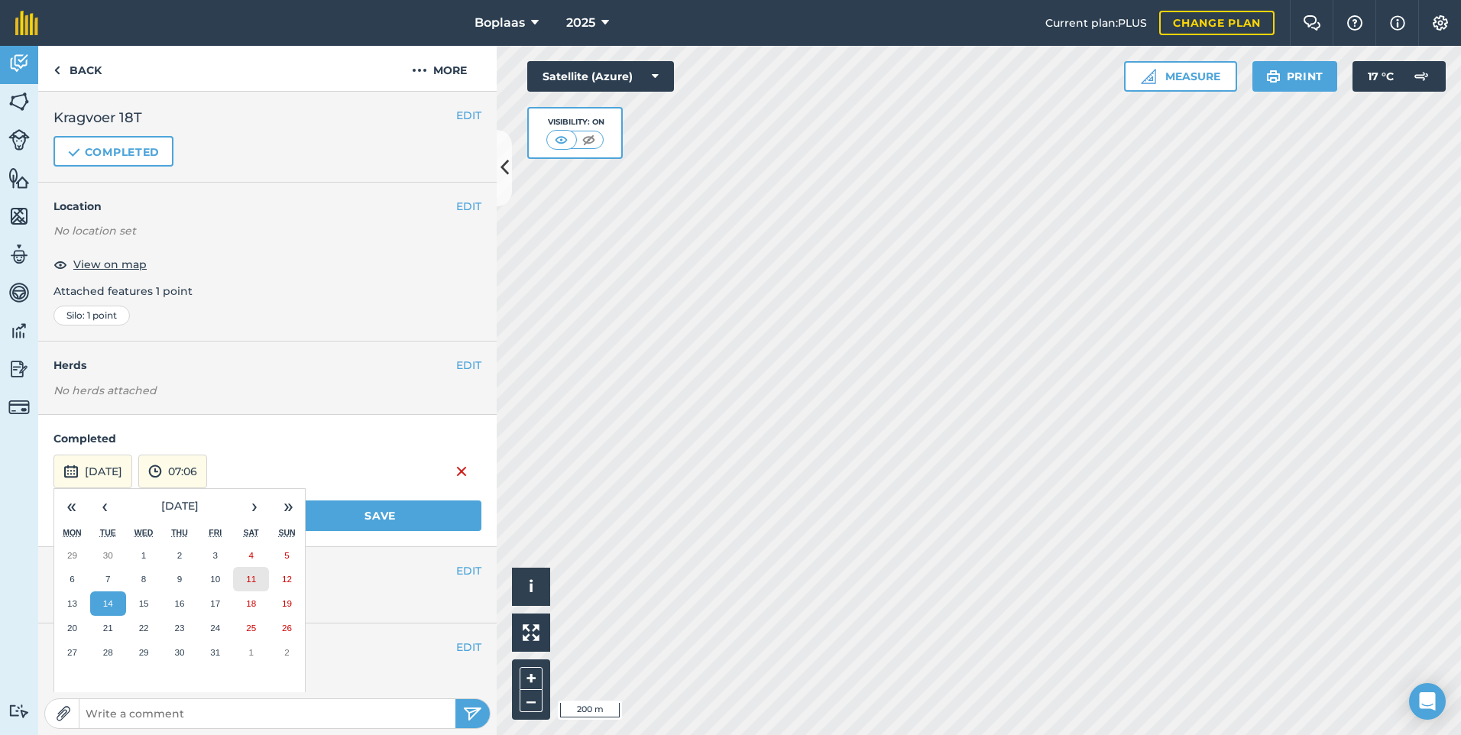
click at [254, 576] on abbr "11" at bounding box center [251, 579] width 10 height 10
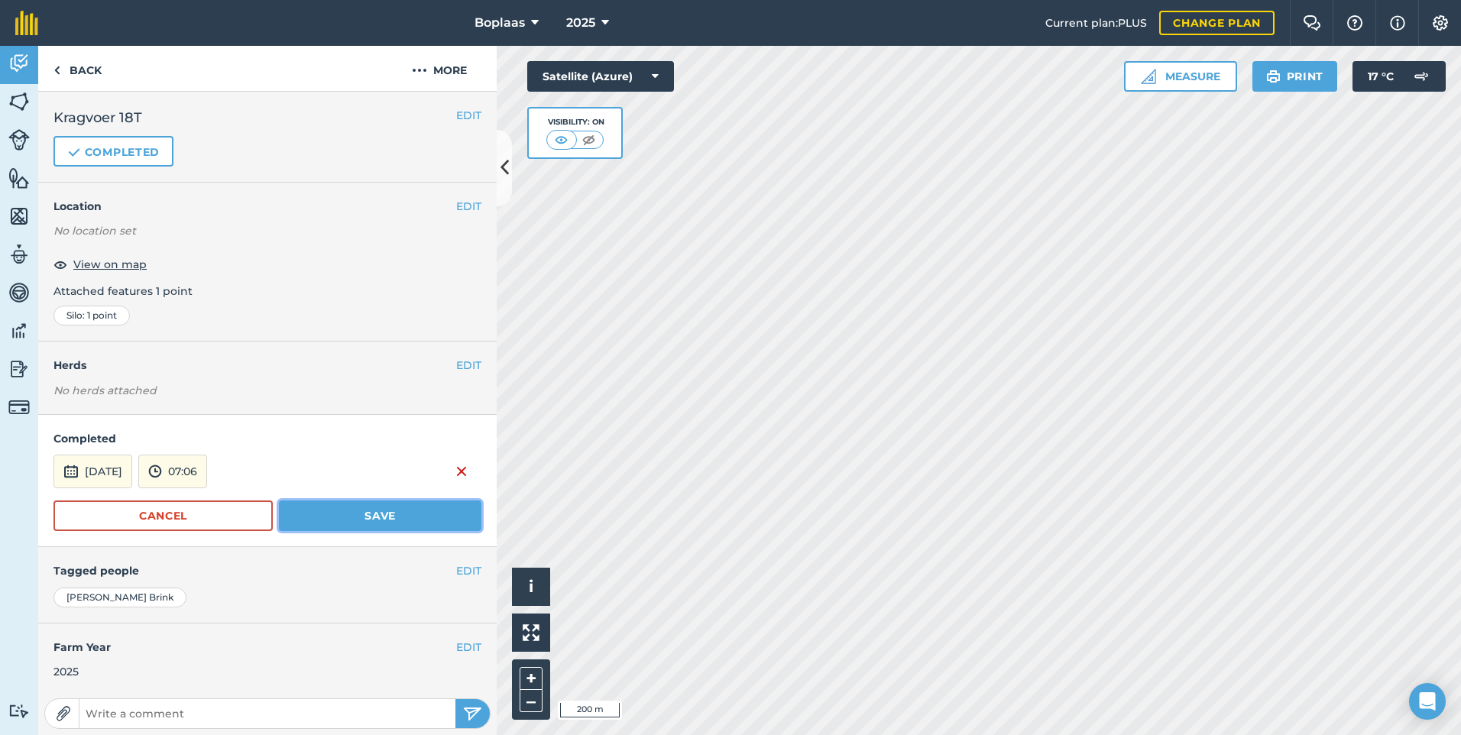
click at [316, 506] on button "Save" at bounding box center [380, 516] width 202 height 31
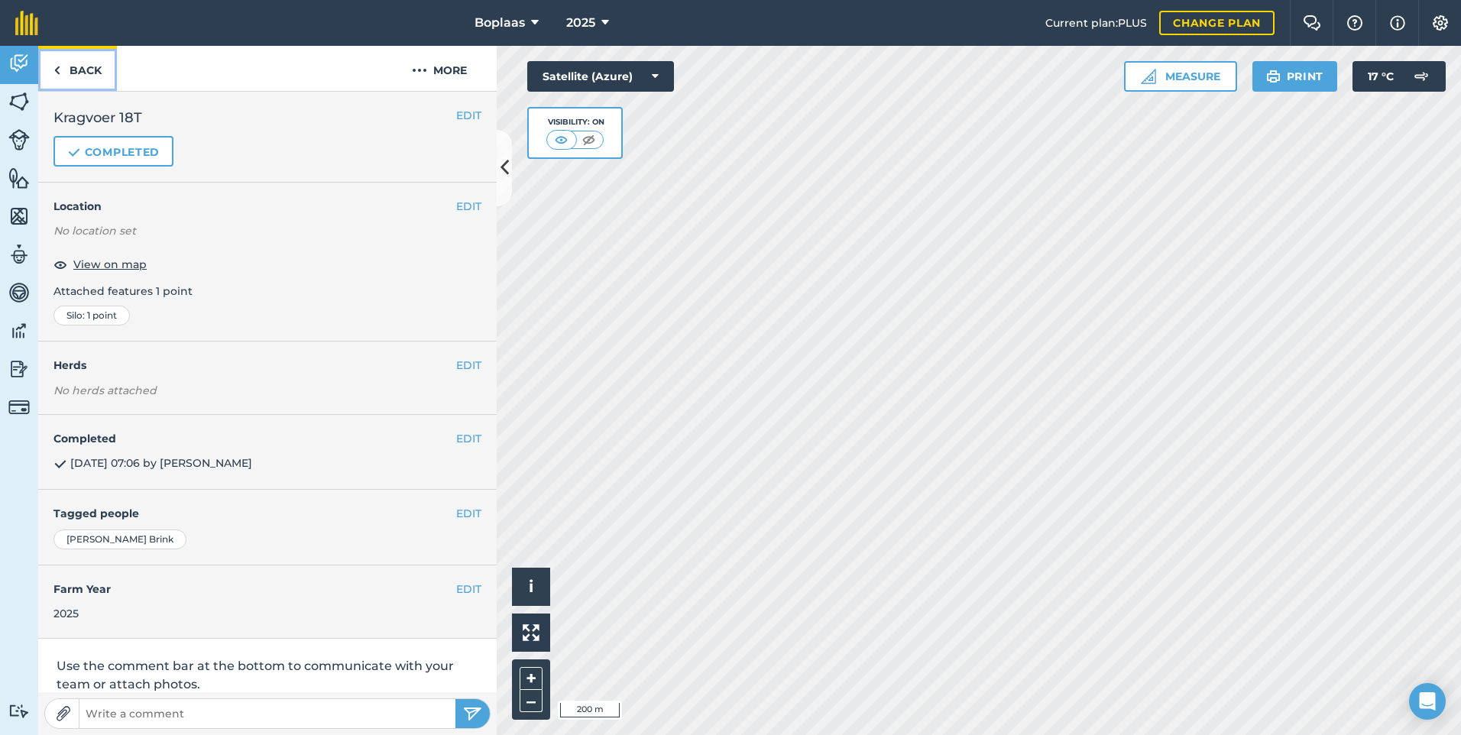
click at [71, 78] on link "Back" at bounding box center [77, 68] width 79 height 45
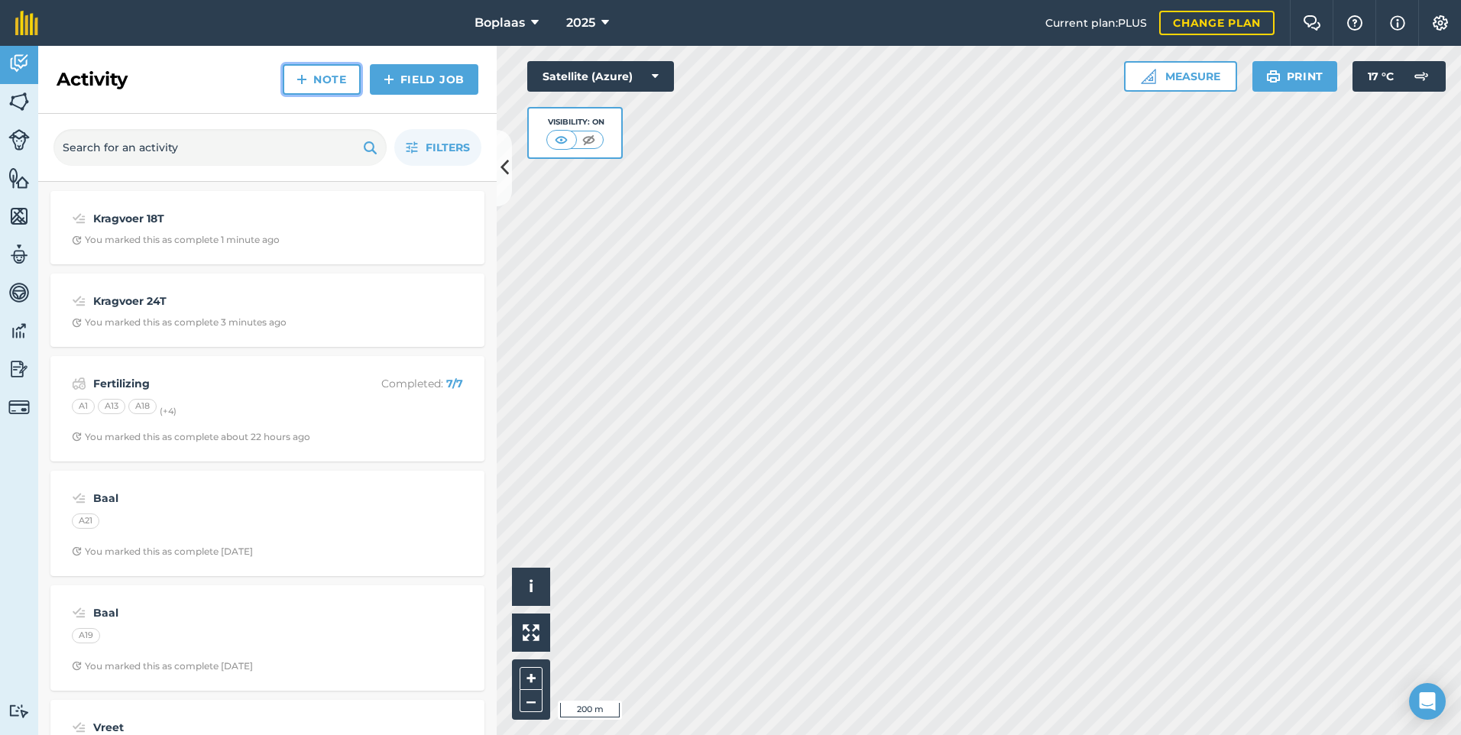
click at [329, 79] on link "Note" at bounding box center [322, 79] width 78 height 31
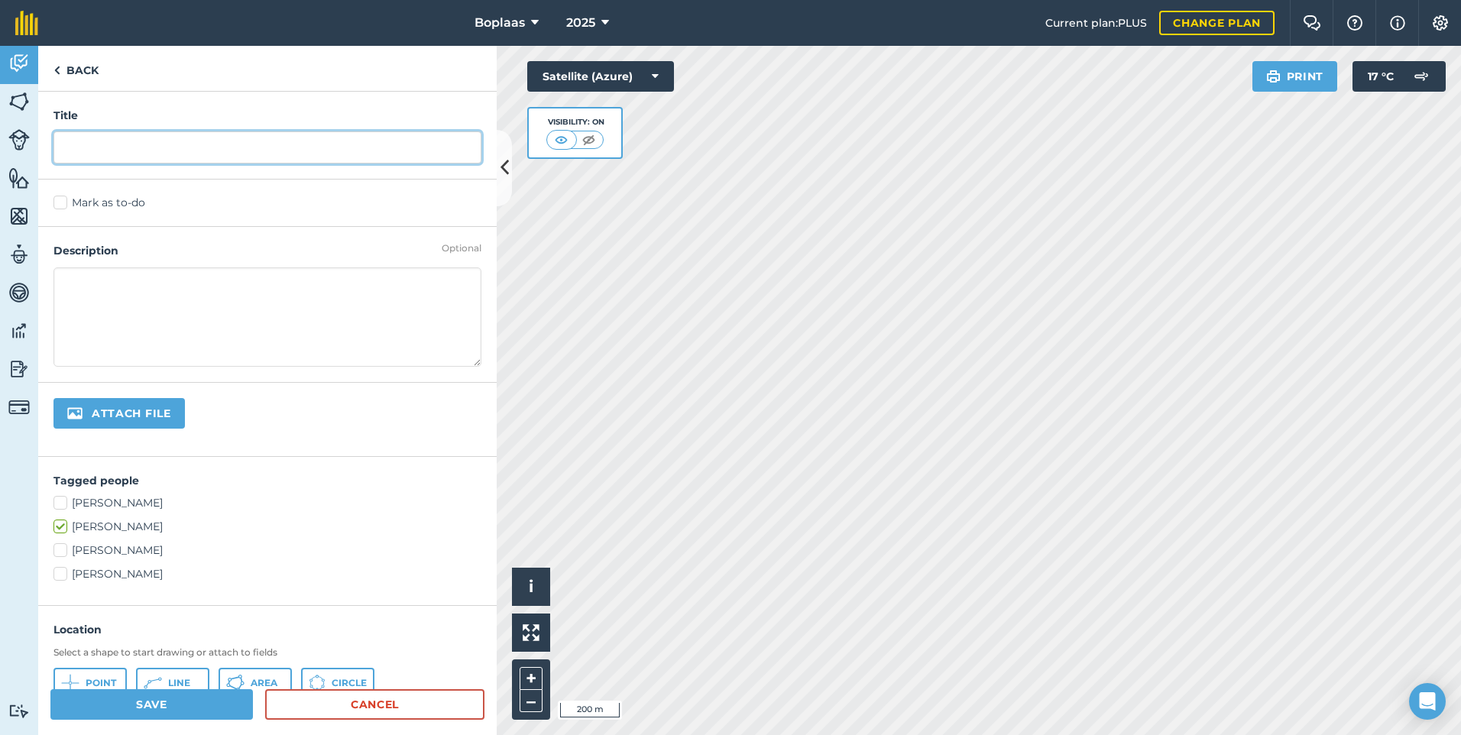
click at [220, 152] on input "text" at bounding box center [267, 147] width 428 height 32
type input "Kragvoer 12T"
click at [72, 204] on label "Mark as to-do" at bounding box center [267, 203] width 428 height 16
click at [63, 204] on input "Mark as to-do" at bounding box center [58, 200] width 10 height 10
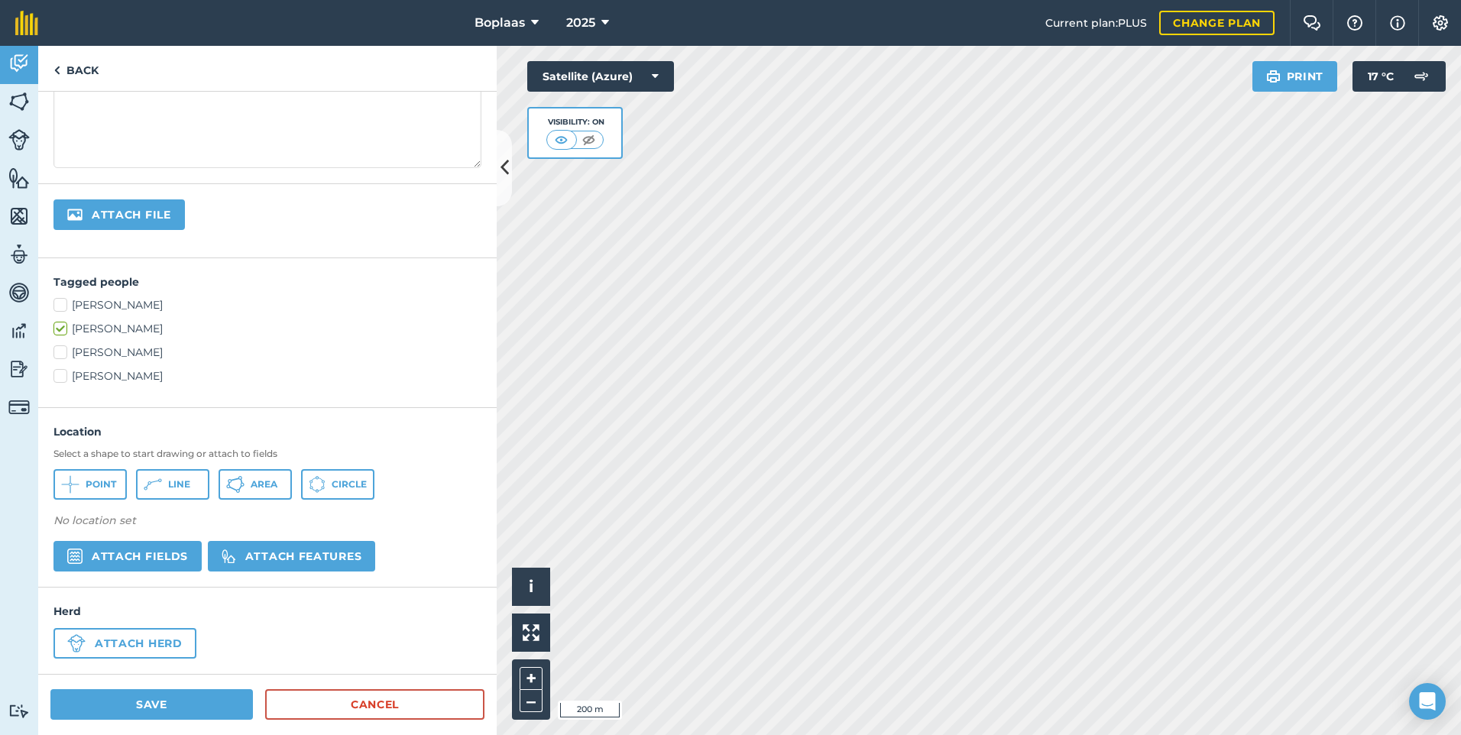
scroll to position [241, 0]
click at [296, 562] on button "Attach features" at bounding box center [291, 555] width 167 height 31
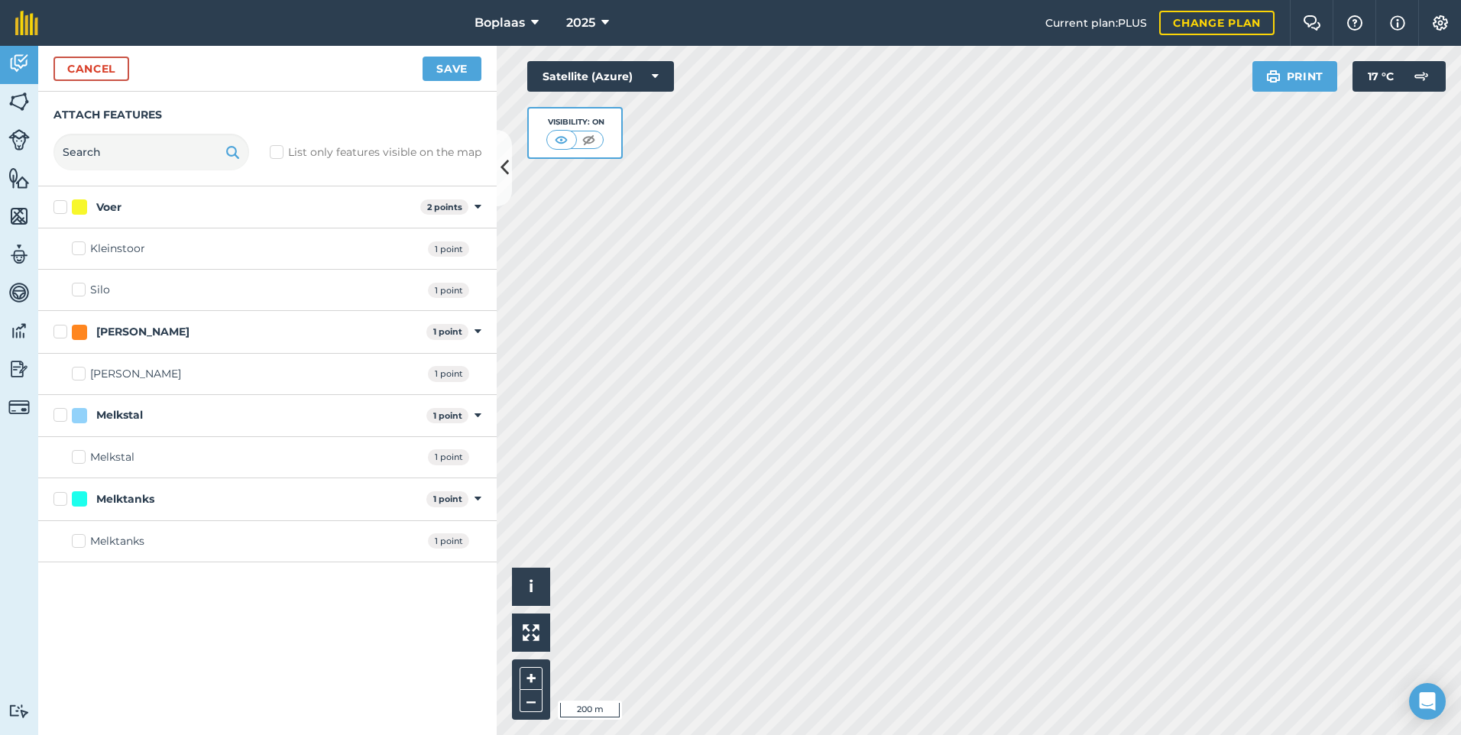
click at [73, 290] on label "Silo" at bounding box center [91, 290] width 38 height 16
click at [73, 290] on input "Silo" at bounding box center [77, 287] width 10 height 10
checkbox input "true"
click at [465, 79] on button "Save" at bounding box center [452, 69] width 59 height 24
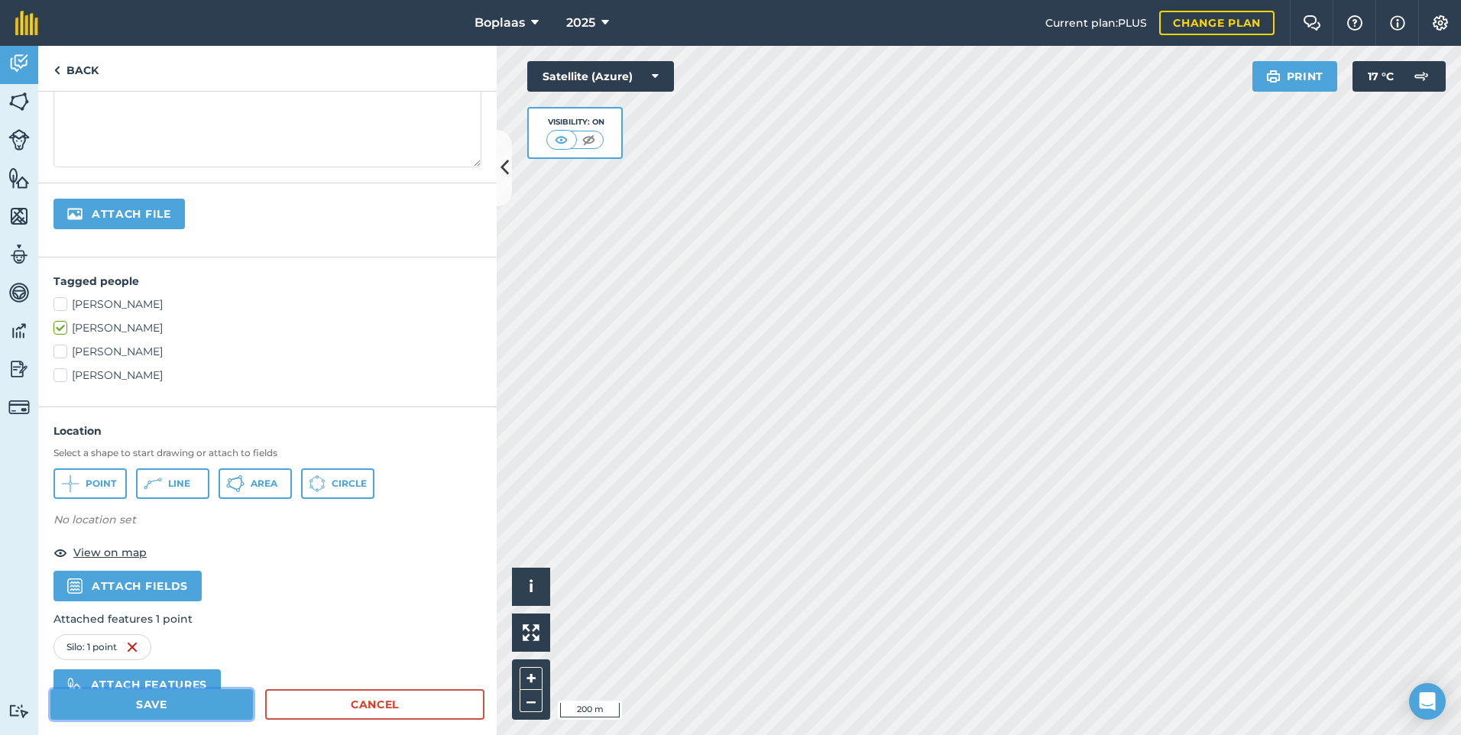
click at [143, 698] on button "Save" at bounding box center [151, 704] width 202 height 31
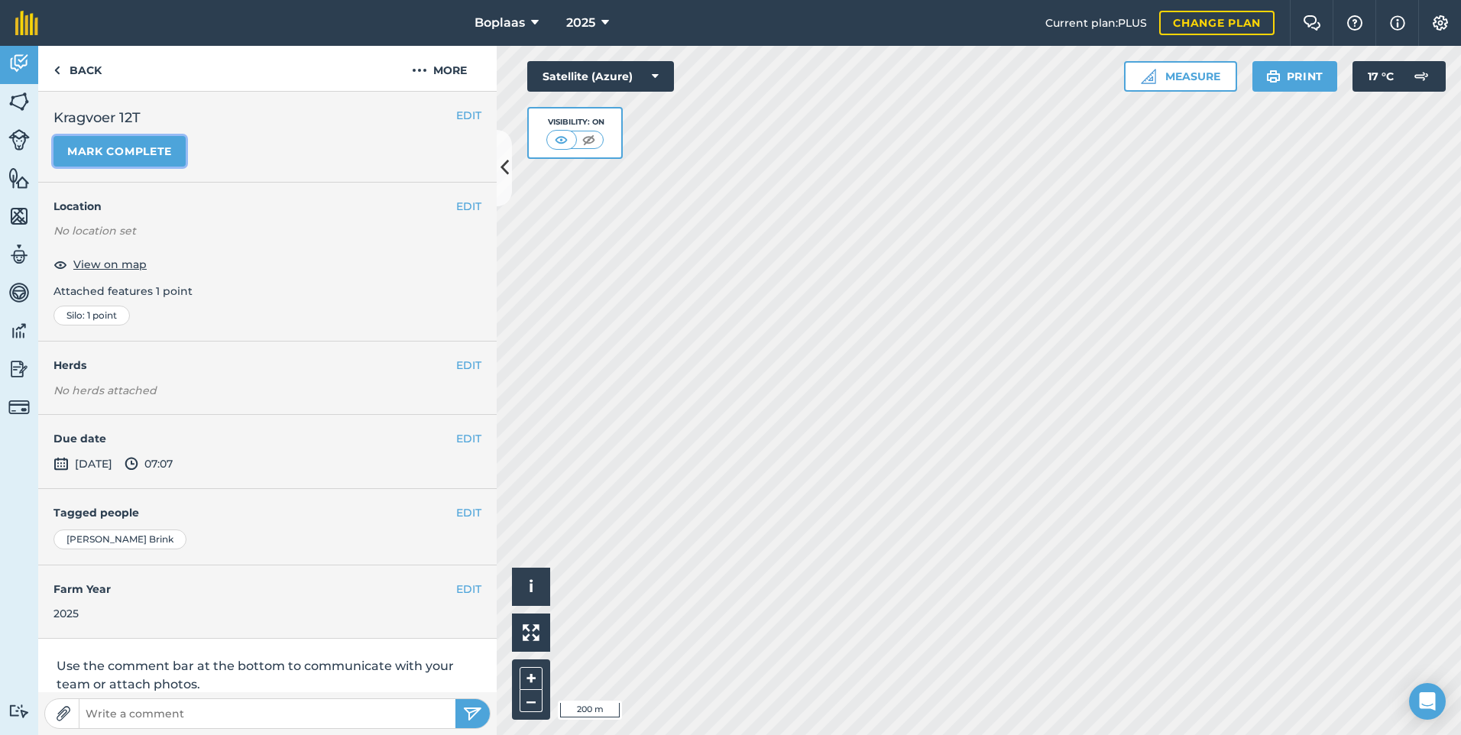
click at [141, 148] on button "Mark complete" at bounding box center [119, 151] width 132 height 31
